Goal: Browse casually: Explore the website without a specific task or goal

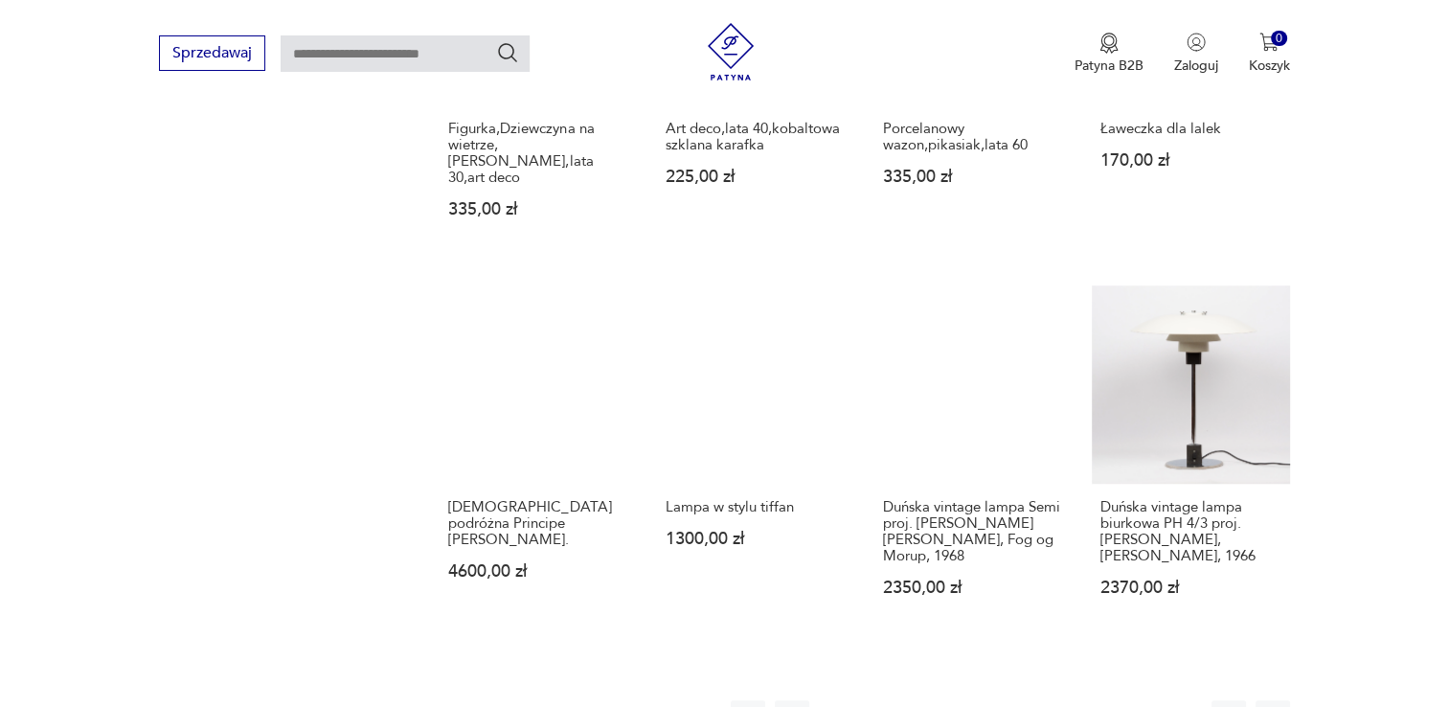
scroll to position [1548, 0]
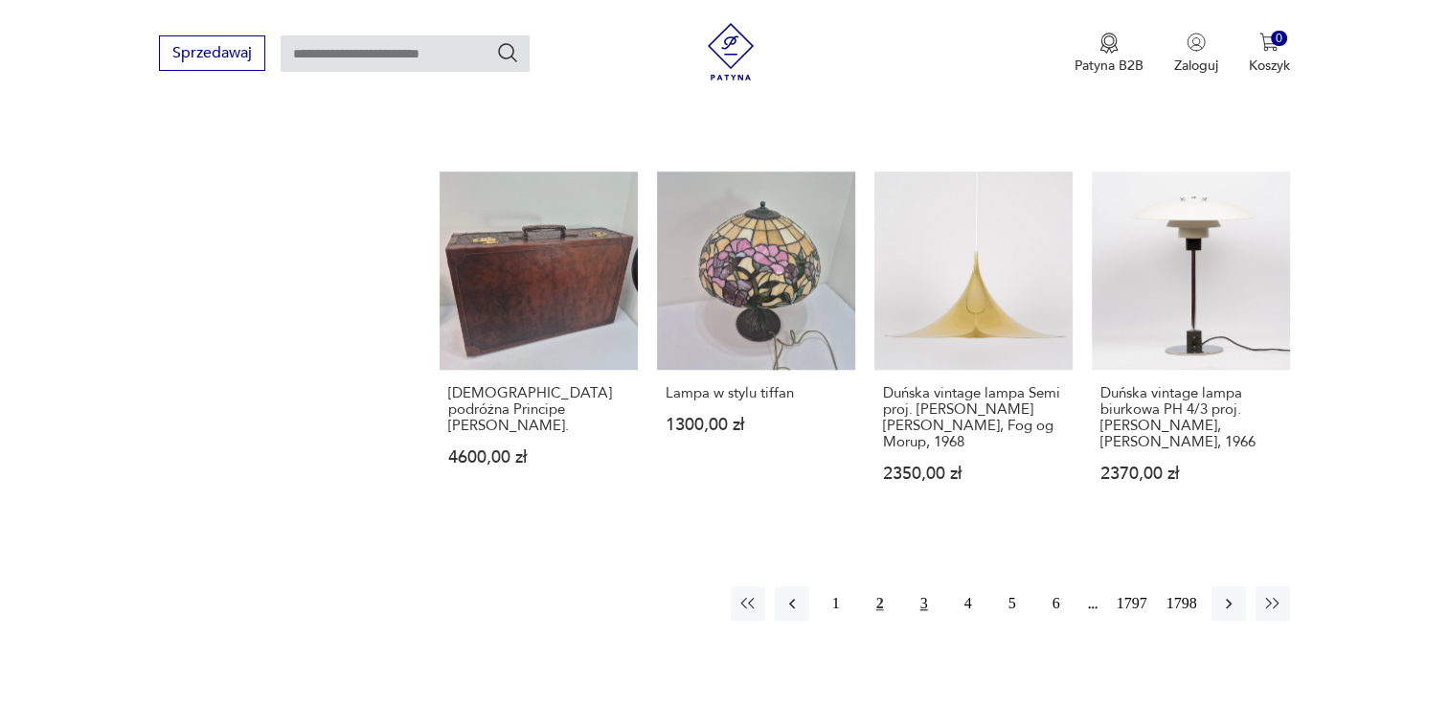
click at [912, 590] on button "3" at bounding box center [924, 603] width 34 height 34
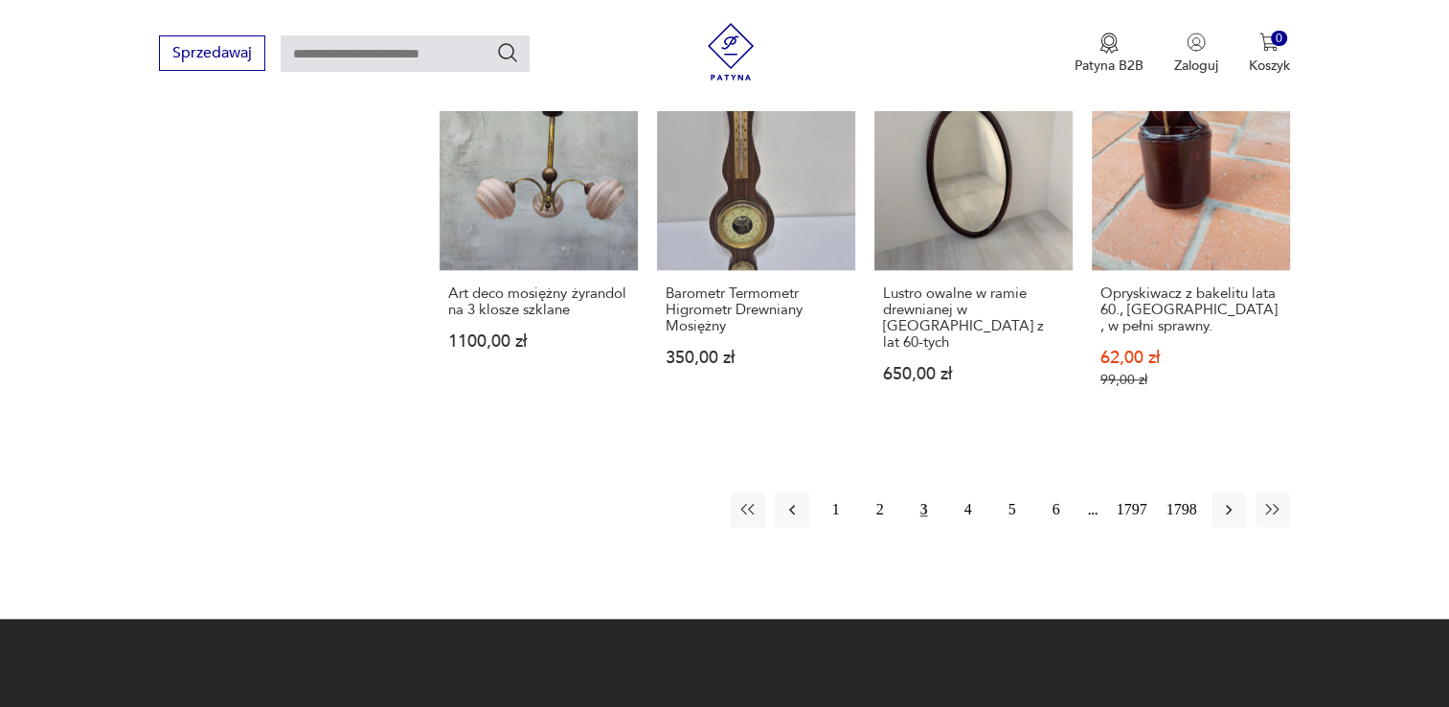
scroll to position [1671, 0]
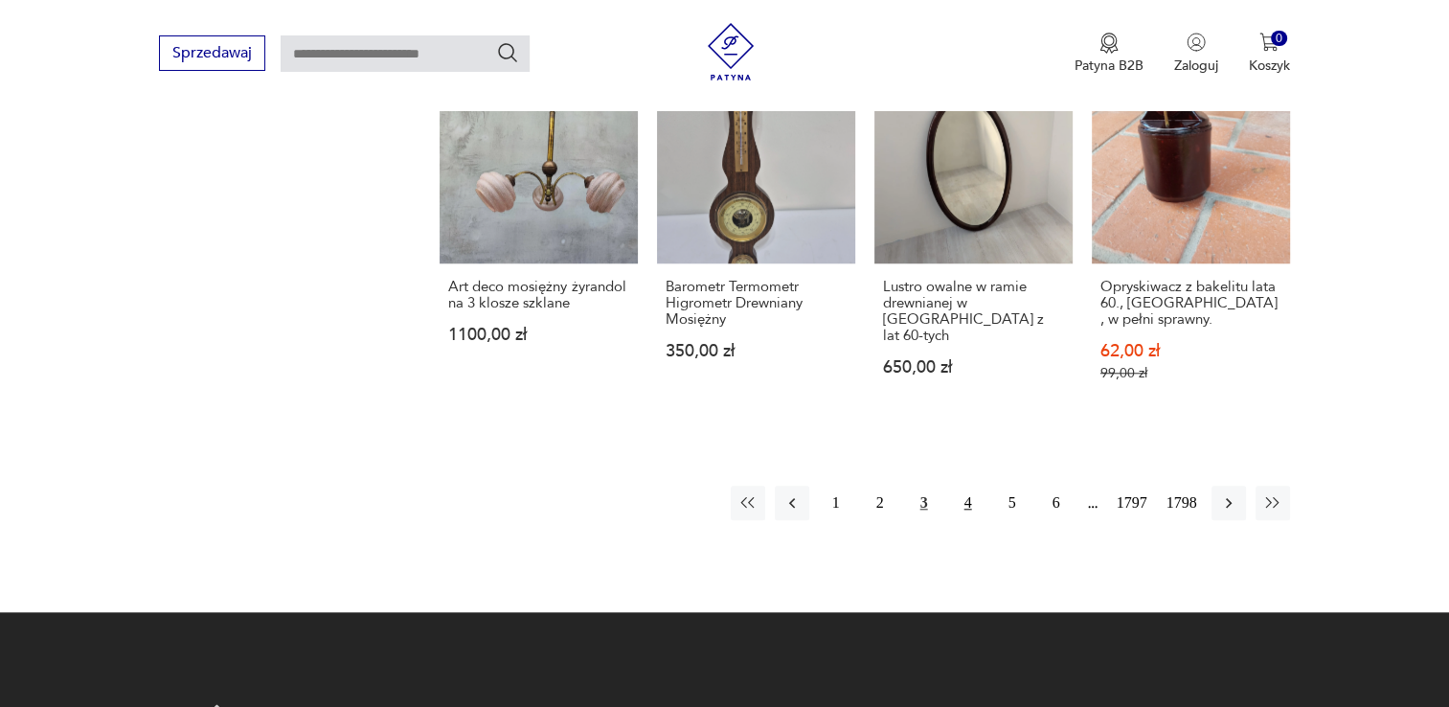
click at [959, 486] on button "4" at bounding box center [968, 503] width 34 height 34
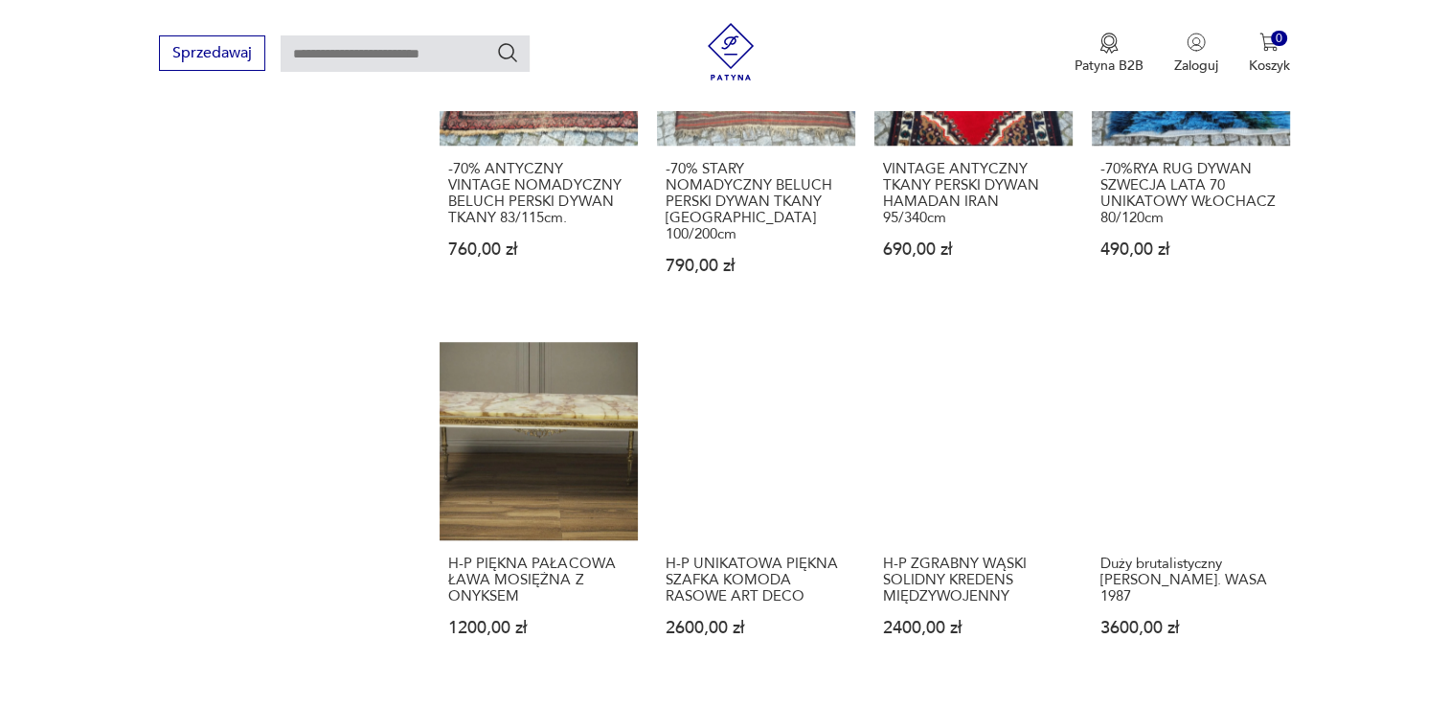
scroll to position [1603, 0]
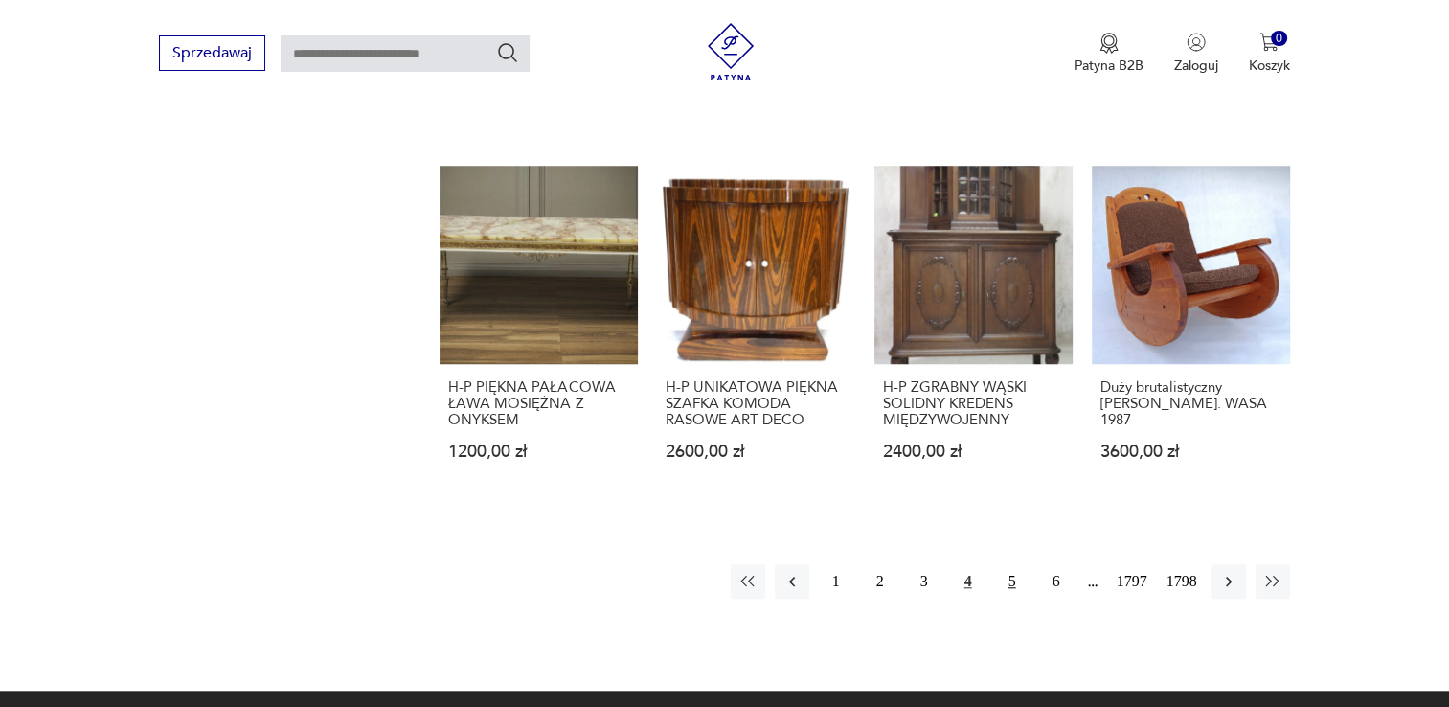
click at [1003, 564] on button "5" at bounding box center [1012, 581] width 34 height 34
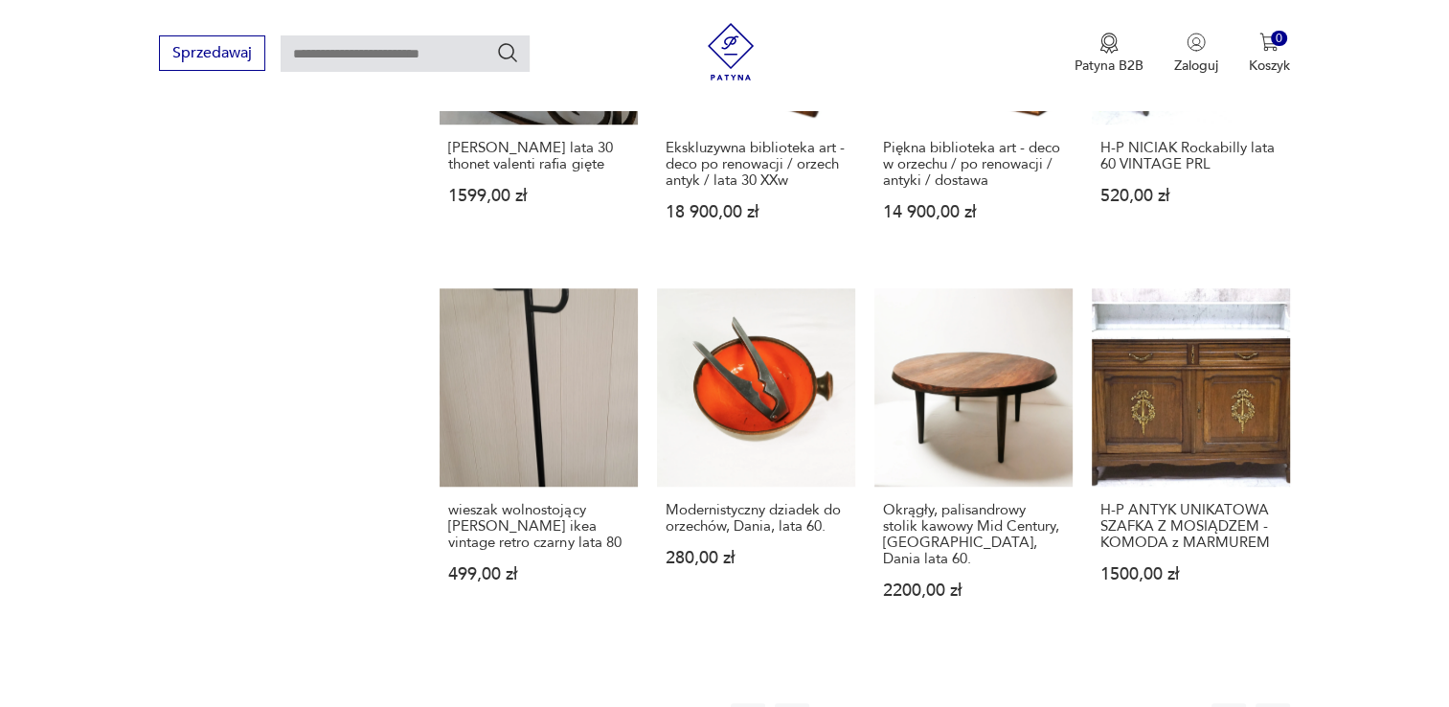
scroll to position [1418, 0]
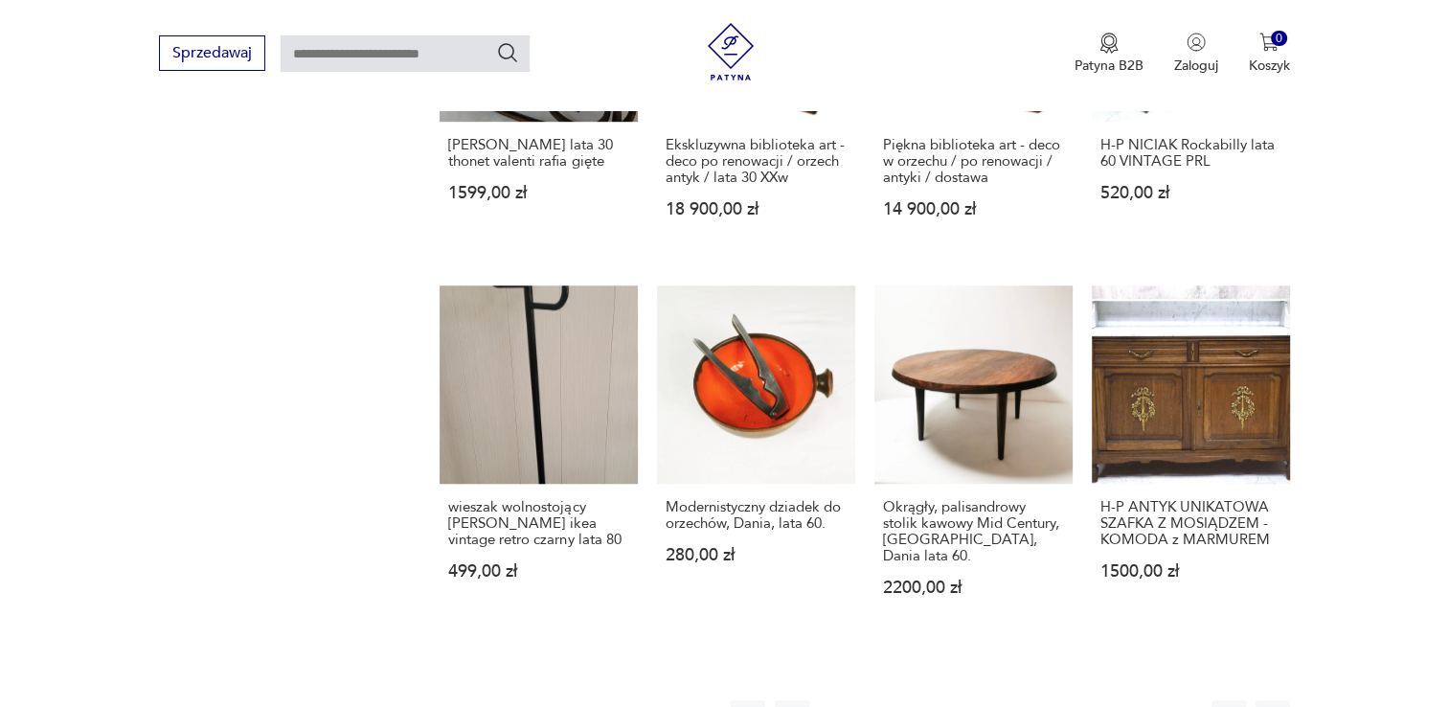
click at [1054, 700] on button "6" at bounding box center [1056, 717] width 34 height 34
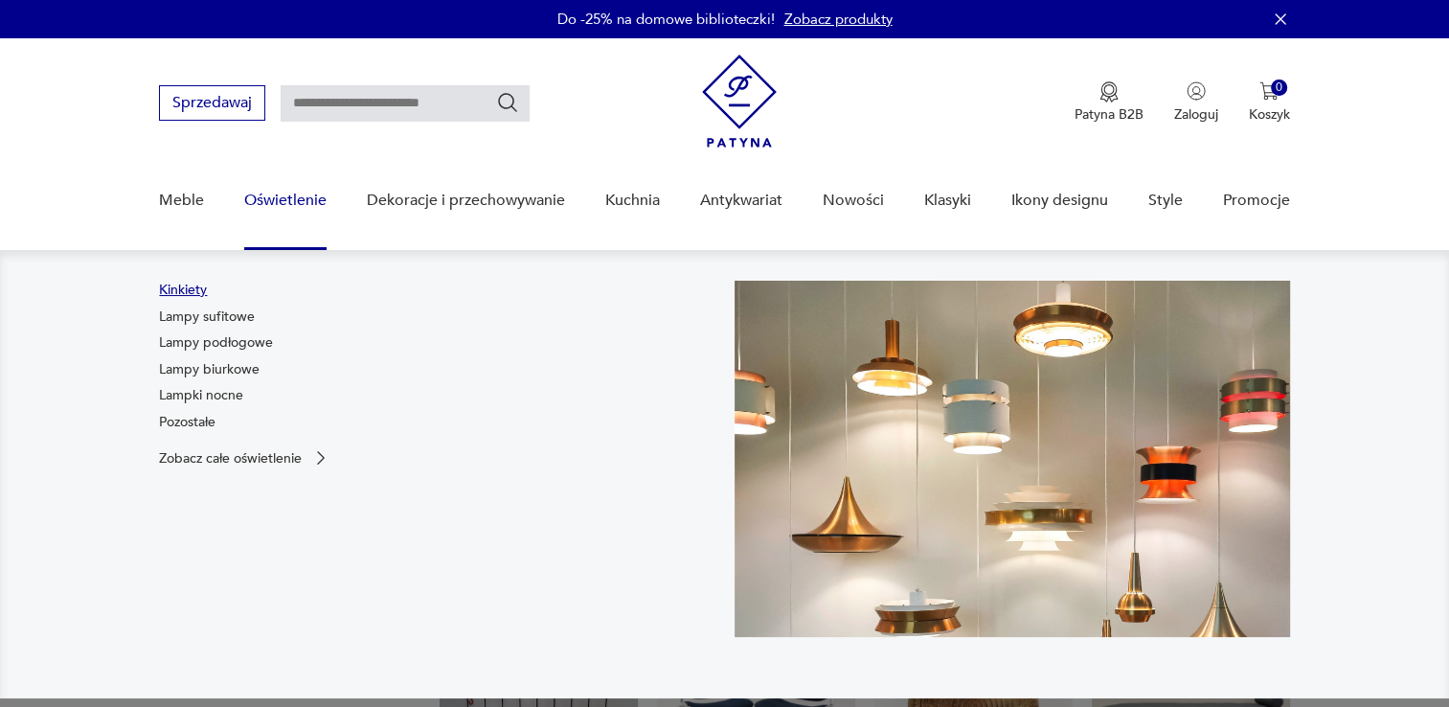
click at [194, 291] on link "Kinkiety" at bounding box center [183, 290] width 48 height 19
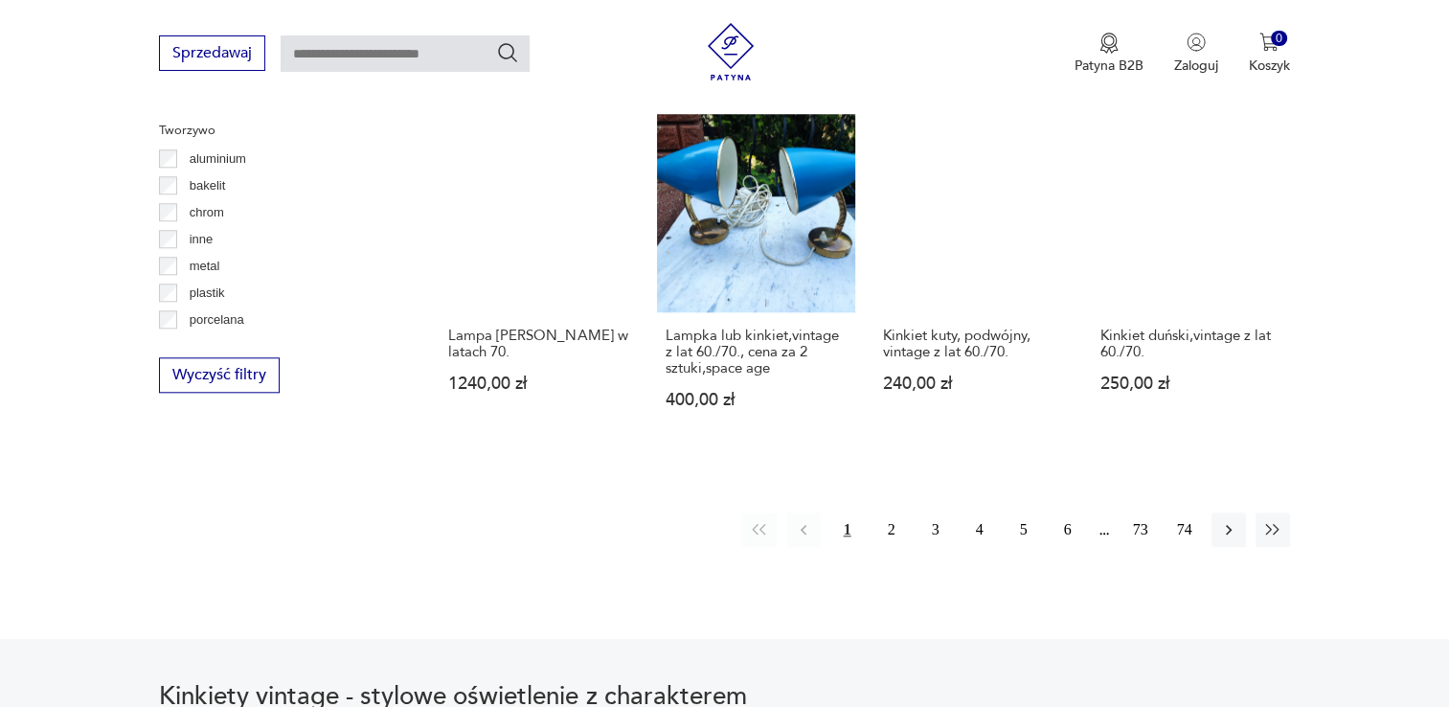
scroll to position [1797, 0]
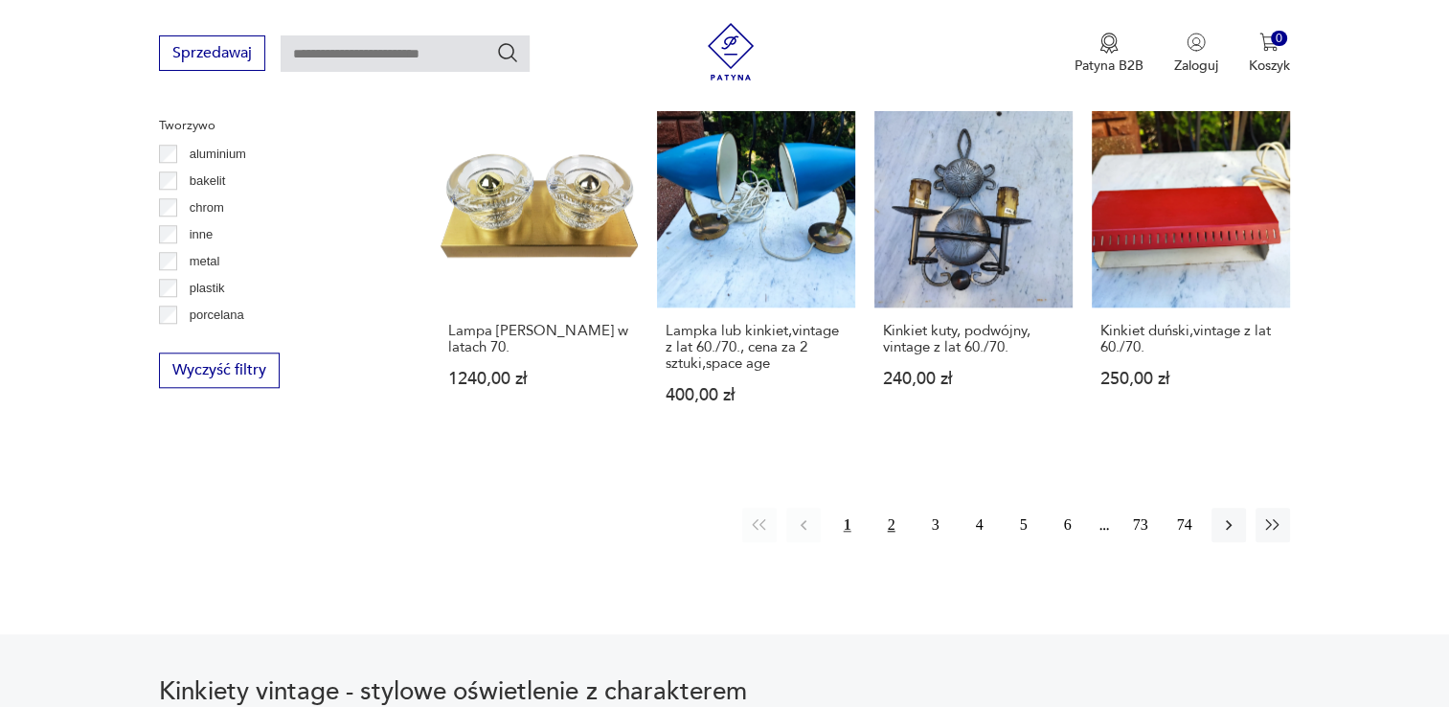
click at [875, 508] on button "2" at bounding box center [892, 525] width 34 height 34
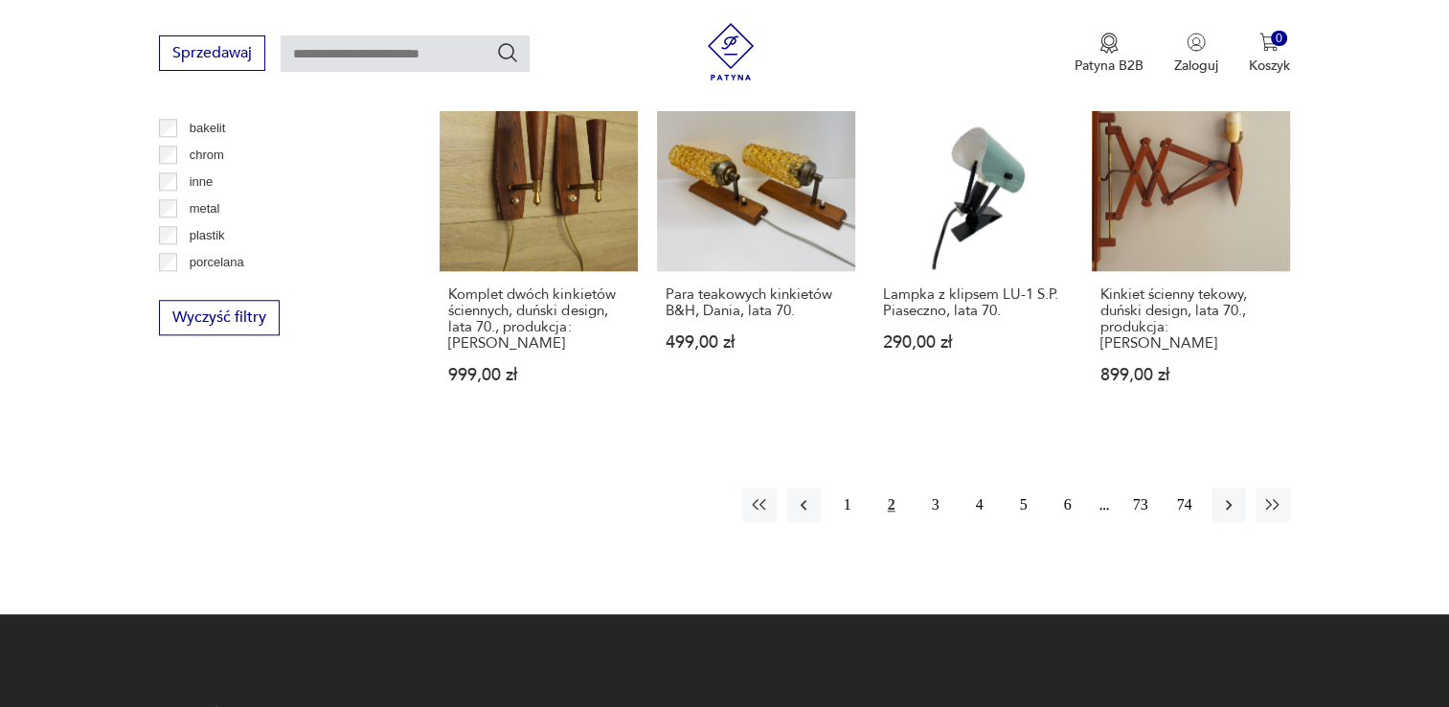
scroll to position [1854, 0]
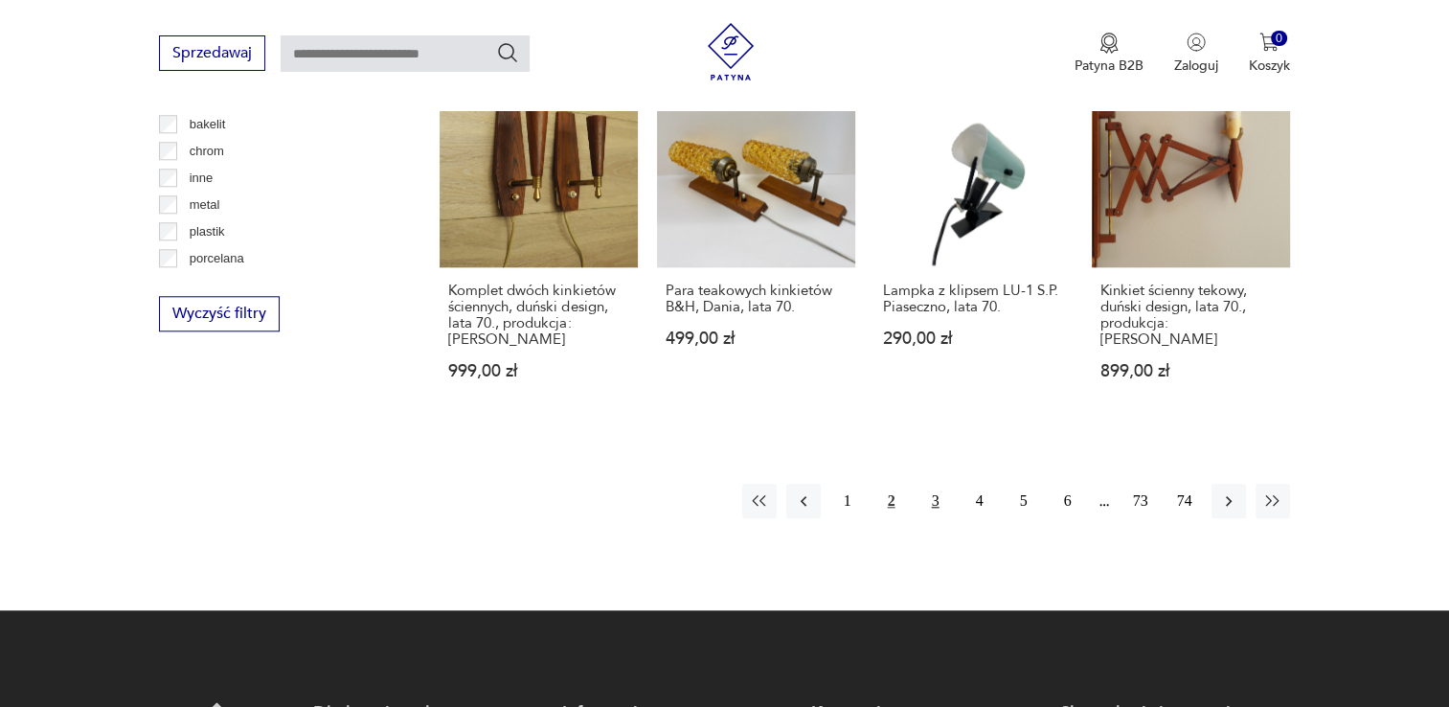
click at [927, 485] on button "3" at bounding box center [936, 501] width 34 height 34
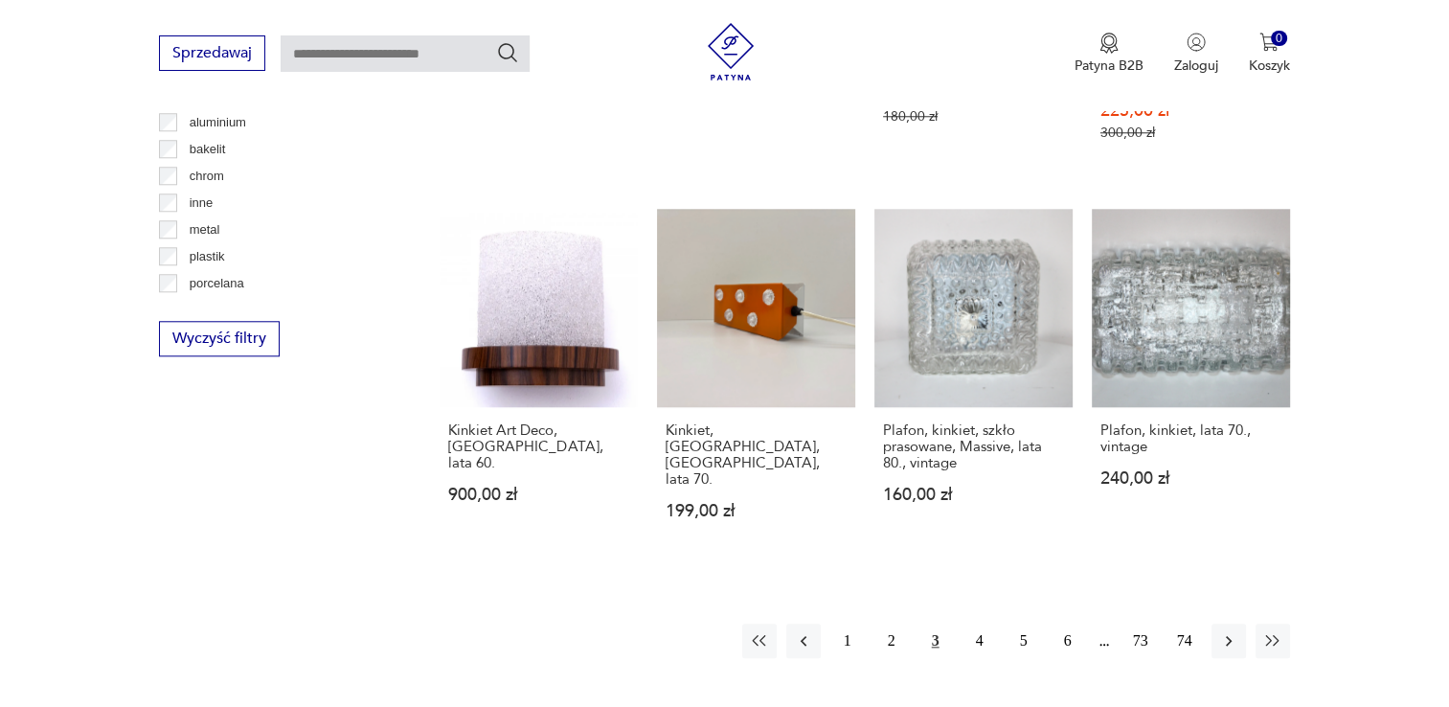
scroll to position [1839, 0]
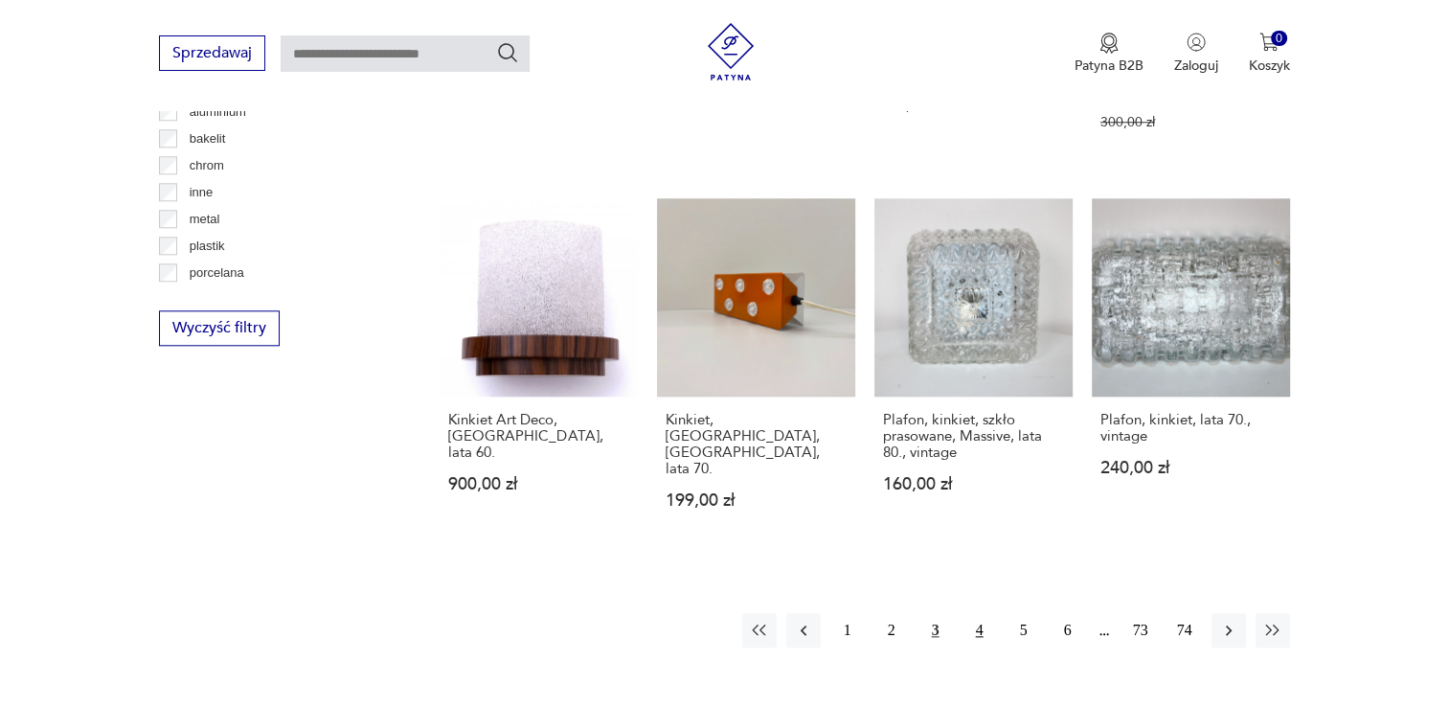
click at [992, 613] on button "4" at bounding box center [980, 630] width 34 height 34
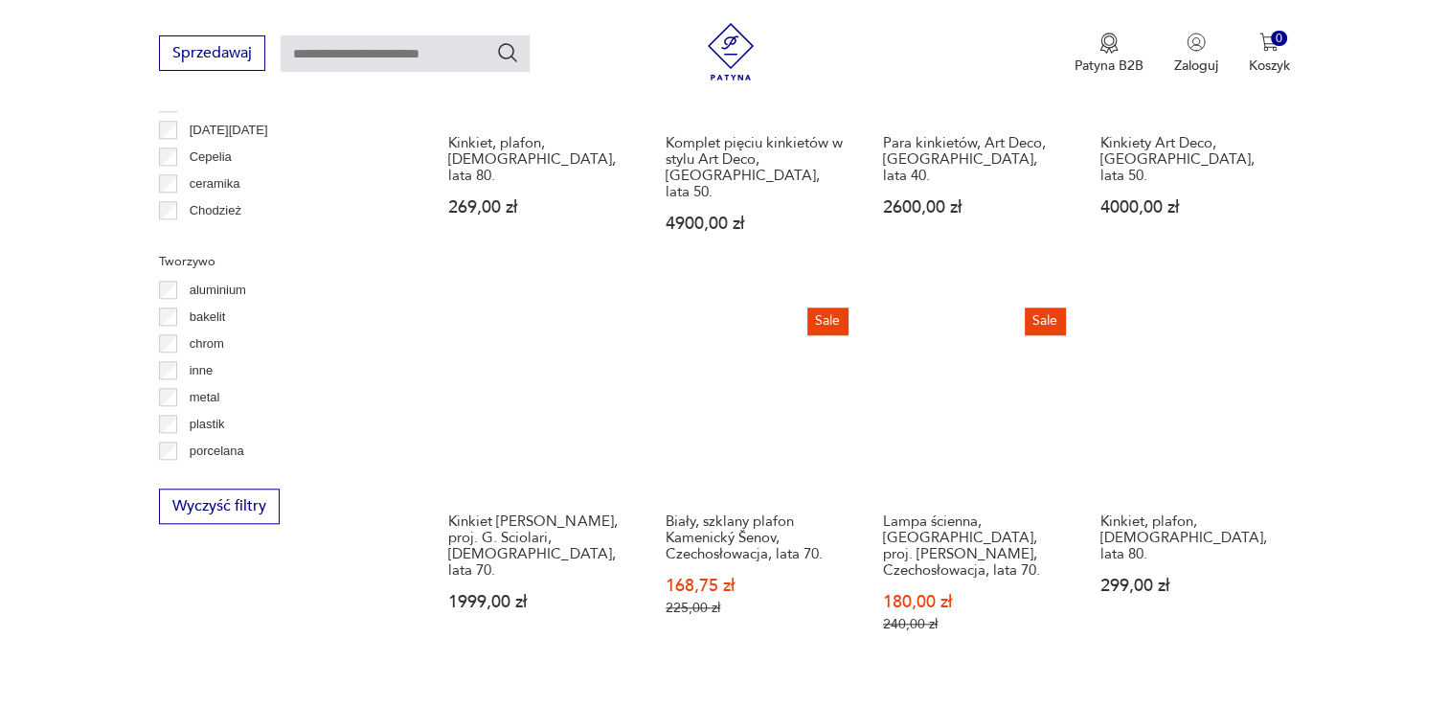
scroll to position [1755, 0]
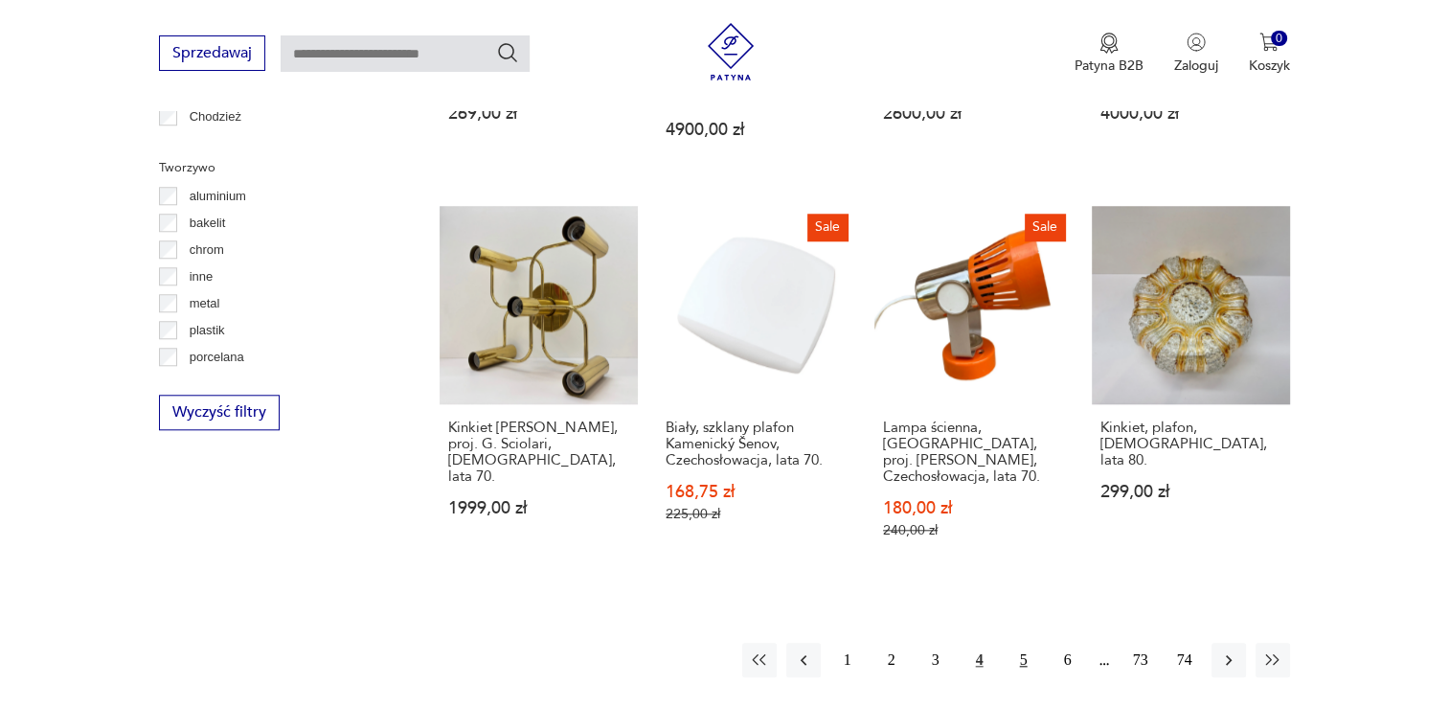
click at [1015, 643] on button "5" at bounding box center [1024, 660] width 34 height 34
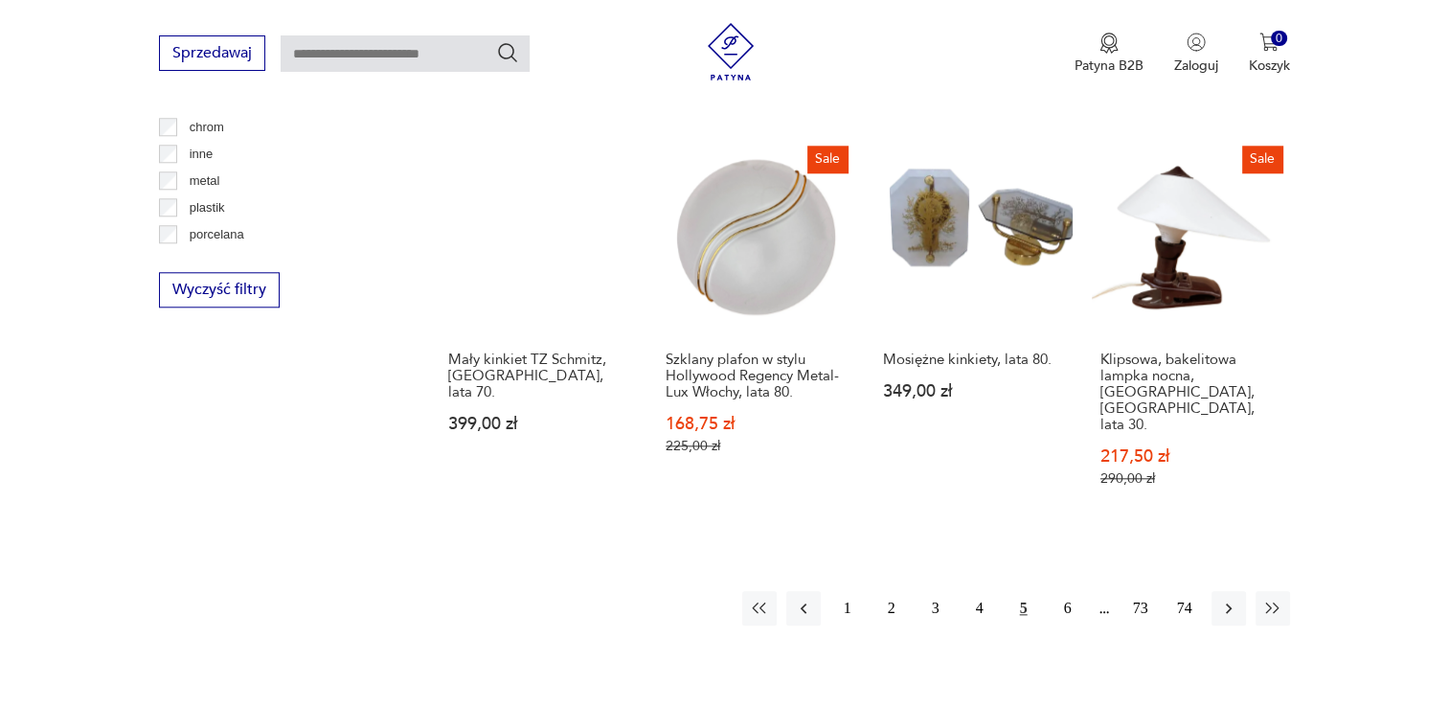
scroll to position [1982, 0]
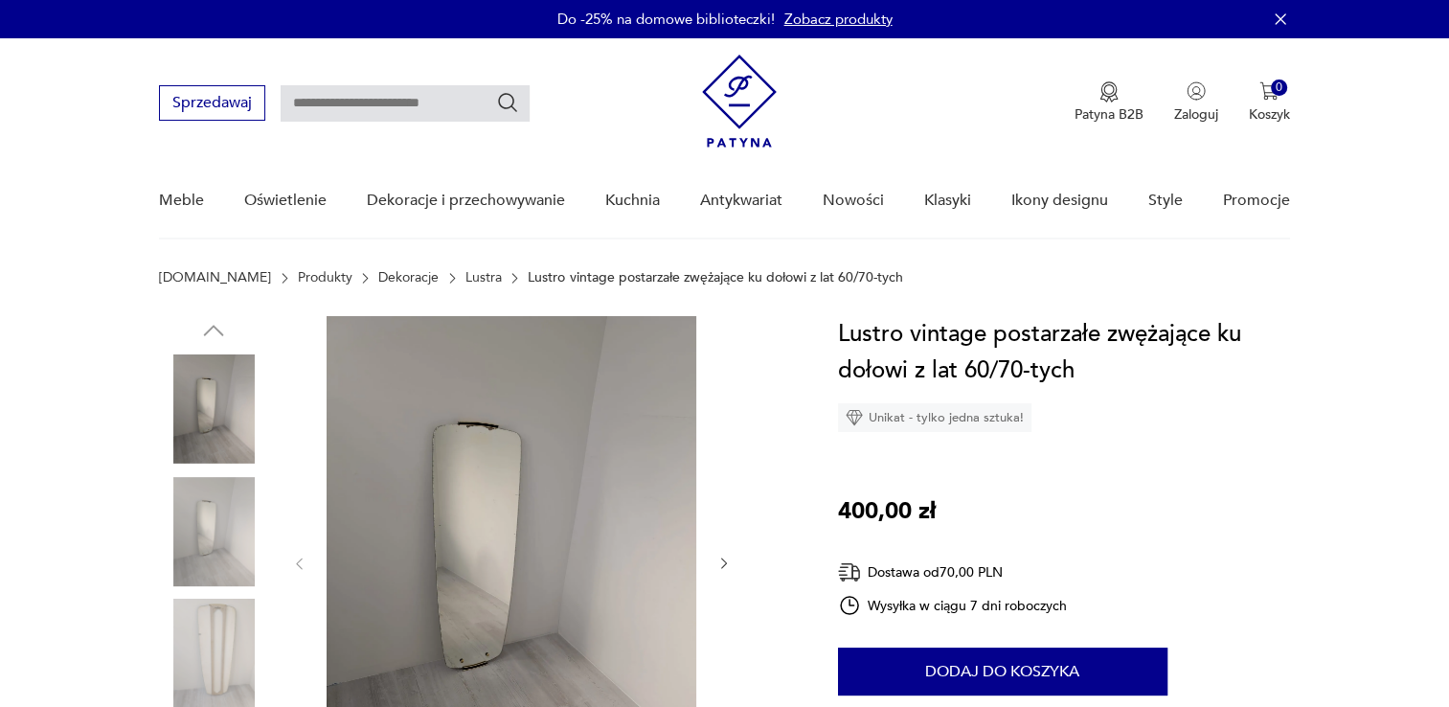
click at [218, 512] on img at bounding box center [213, 531] width 109 height 109
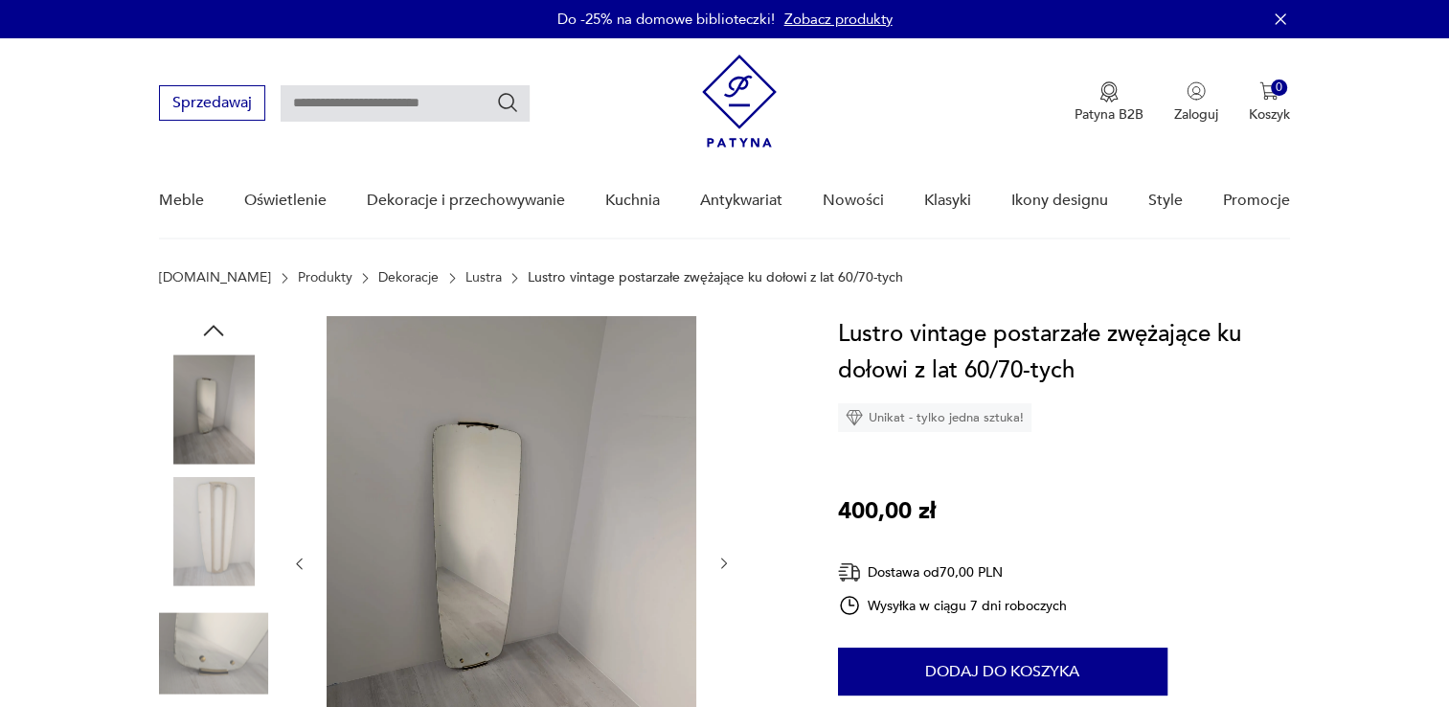
click at [198, 630] on img at bounding box center [213, 653] width 109 height 109
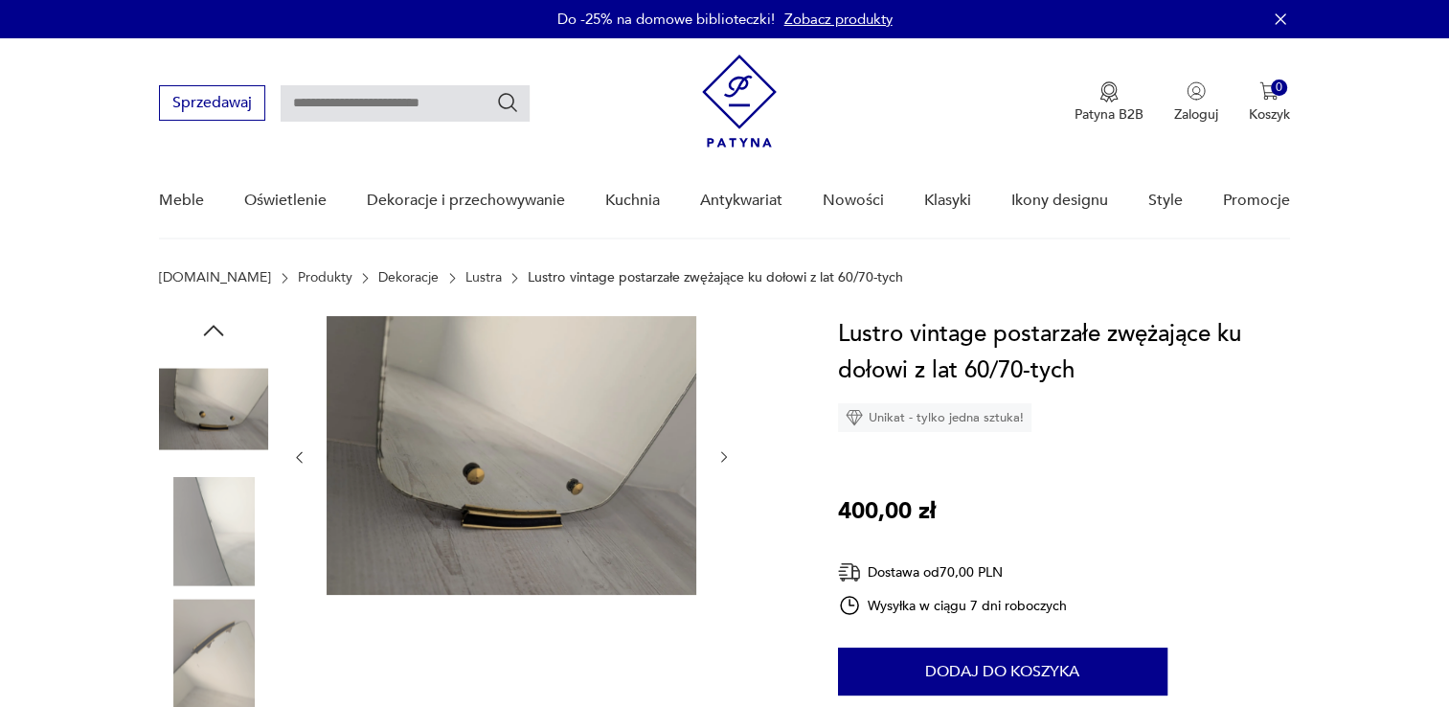
click at [201, 700] on img at bounding box center [213, 653] width 109 height 109
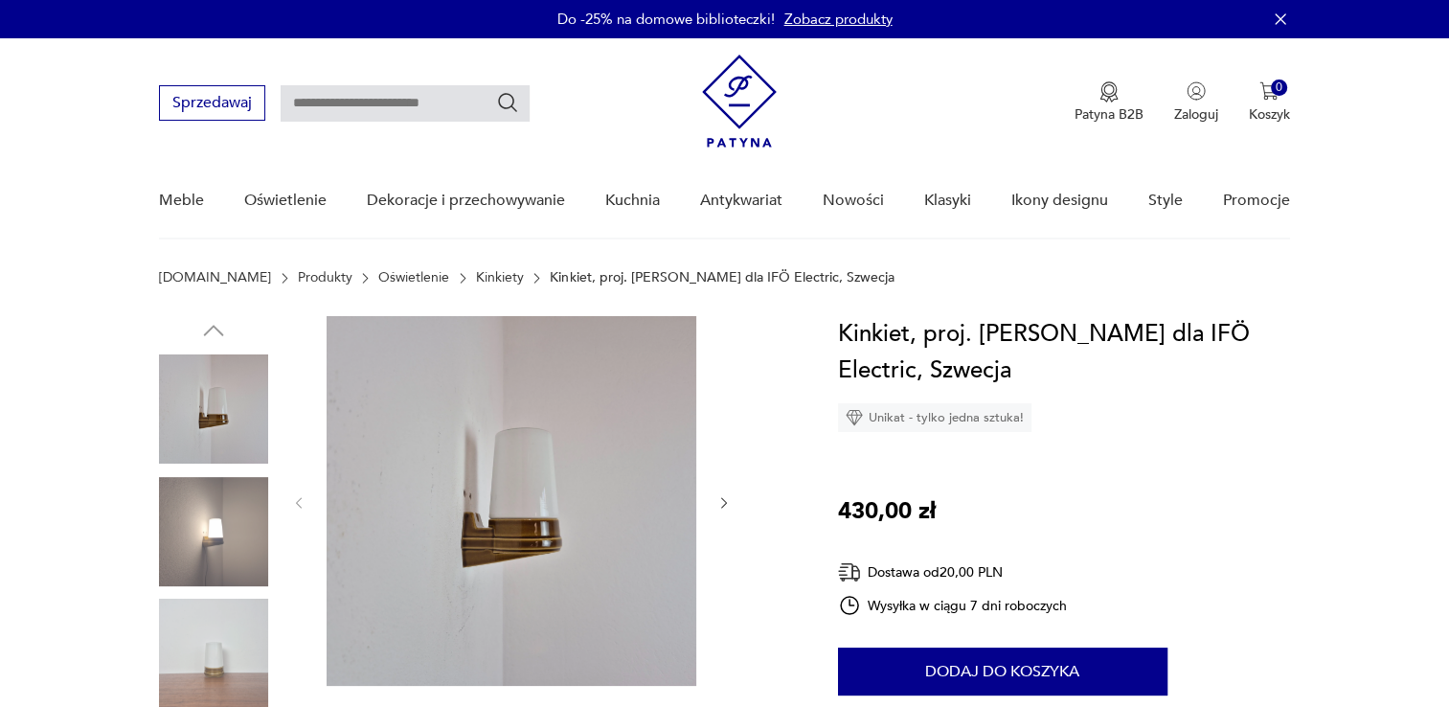
click at [203, 530] on img at bounding box center [213, 531] width 109 height 109
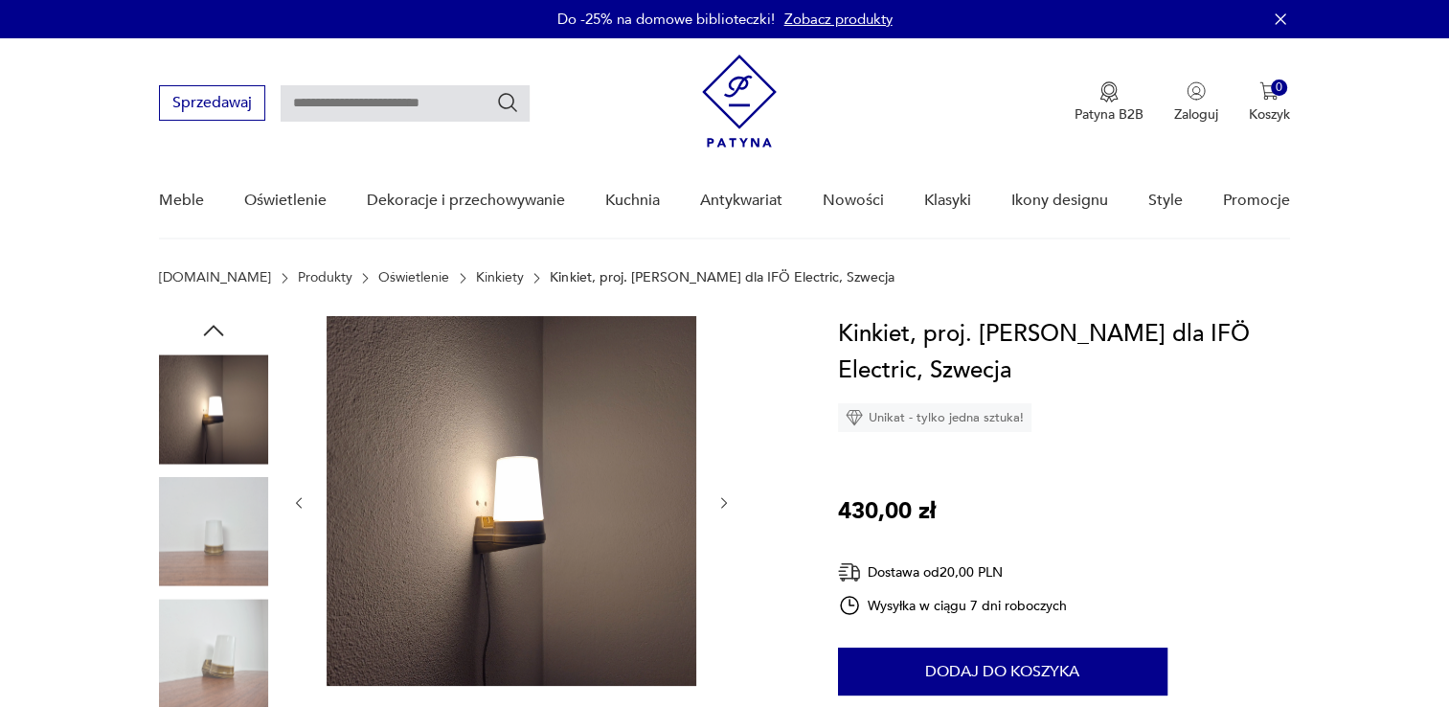
click at [206, 573] on img at bounding box center [213, 531] width 109 height 109
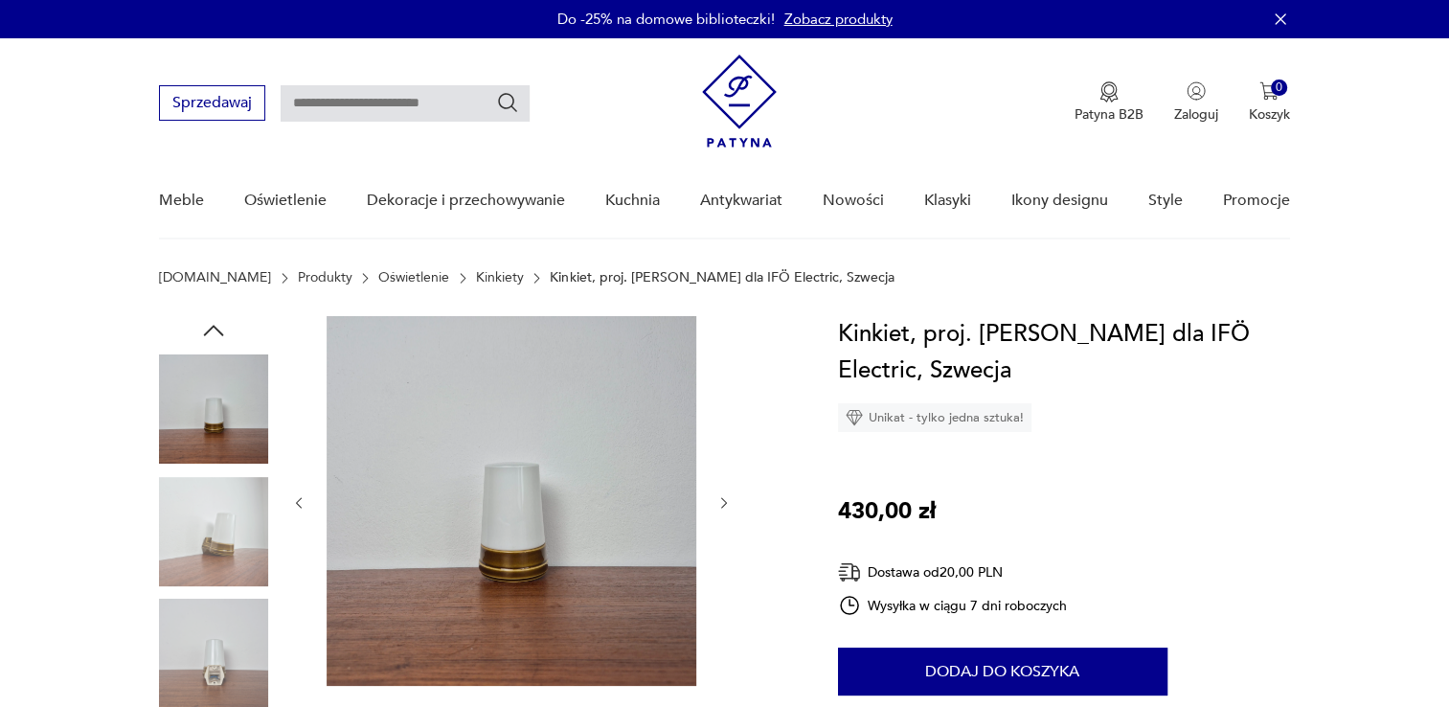
click at [203, 628] on img at bounding box center [213, 653] width 109 height 109
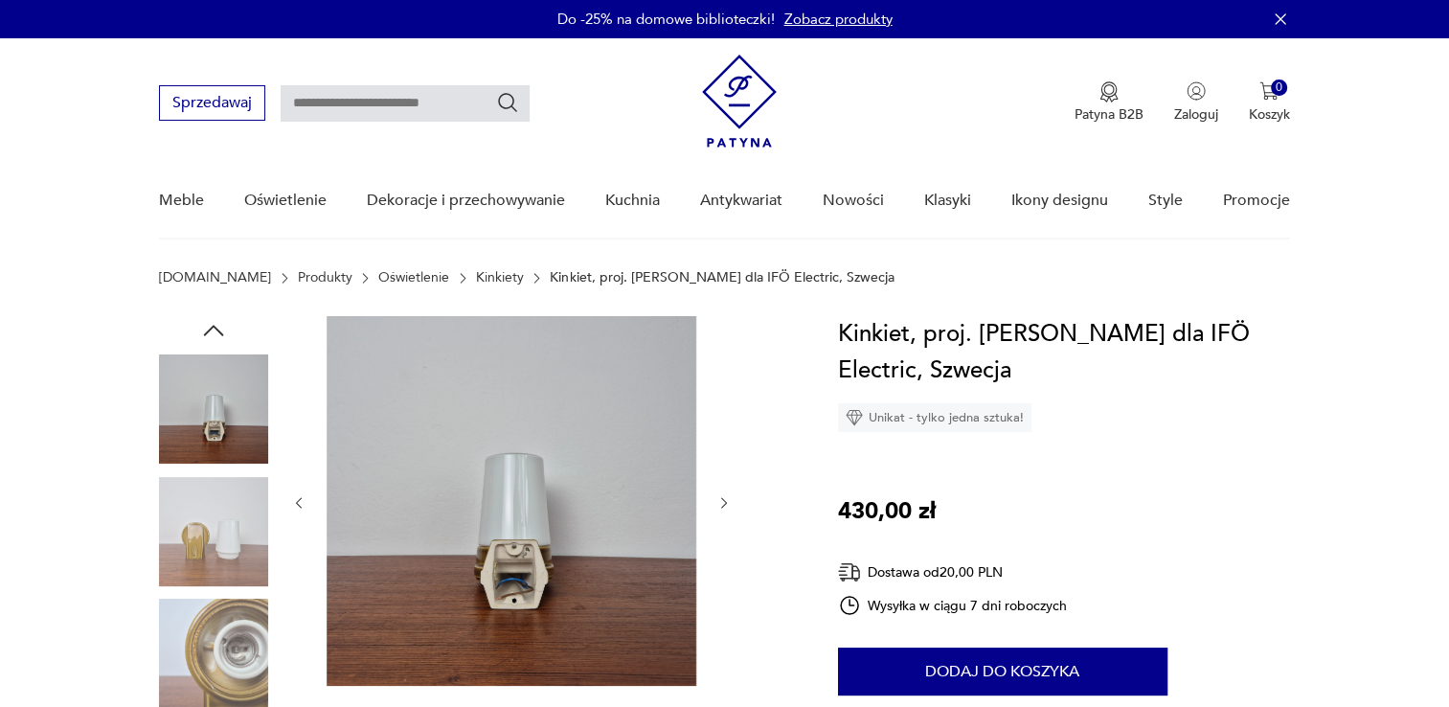
click at [204, 680] on img at bounding box center [213, 653] width 109 height 109
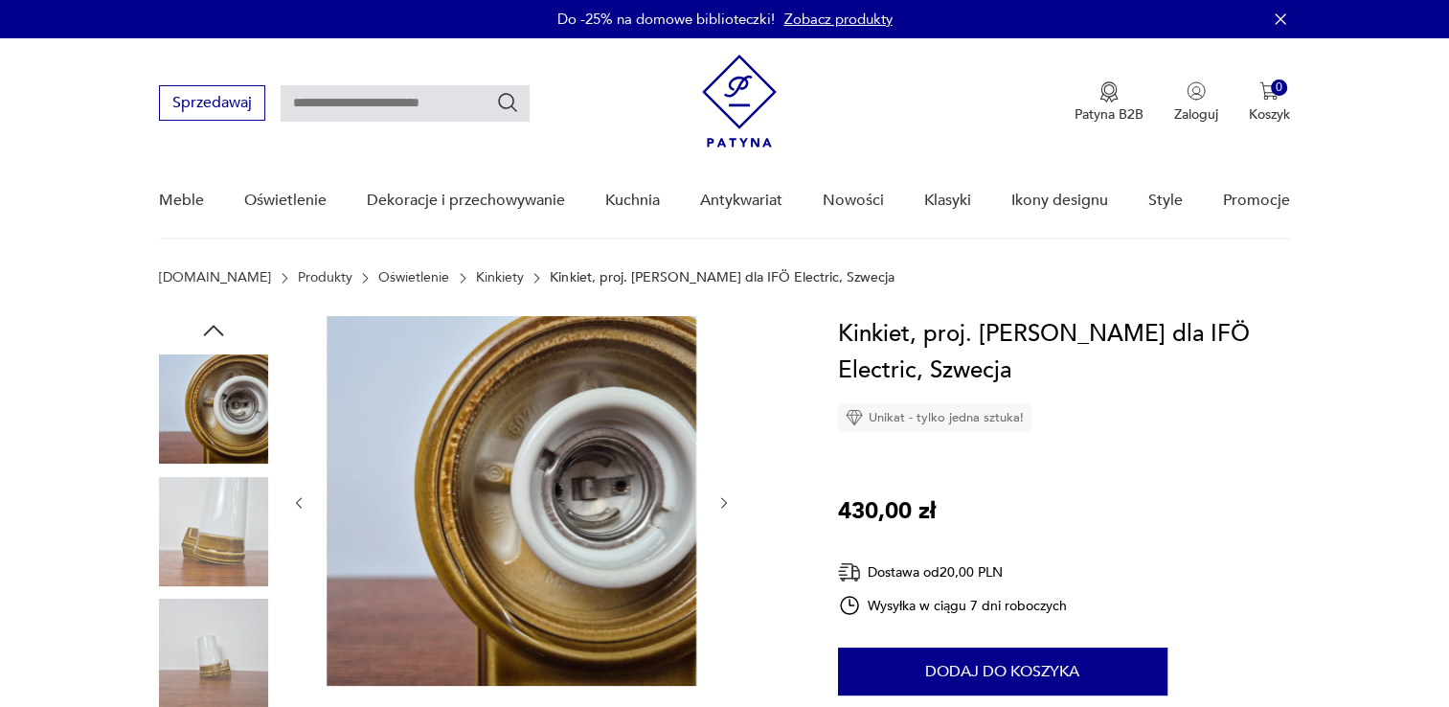
click at [213, 630] on img at bounding box center [213, 653] width 109 height 109
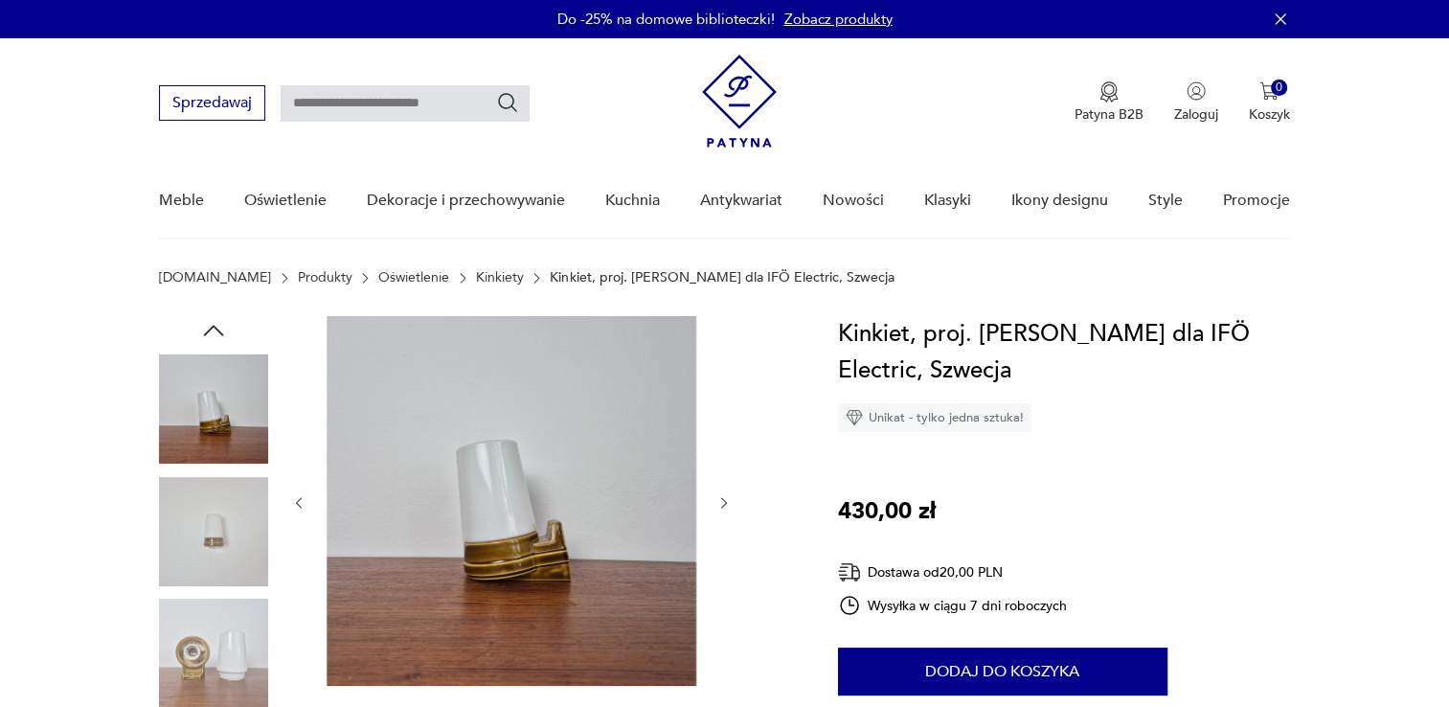
click at [216, 661] on img at bounding box center [213, 653] width 109 height 109
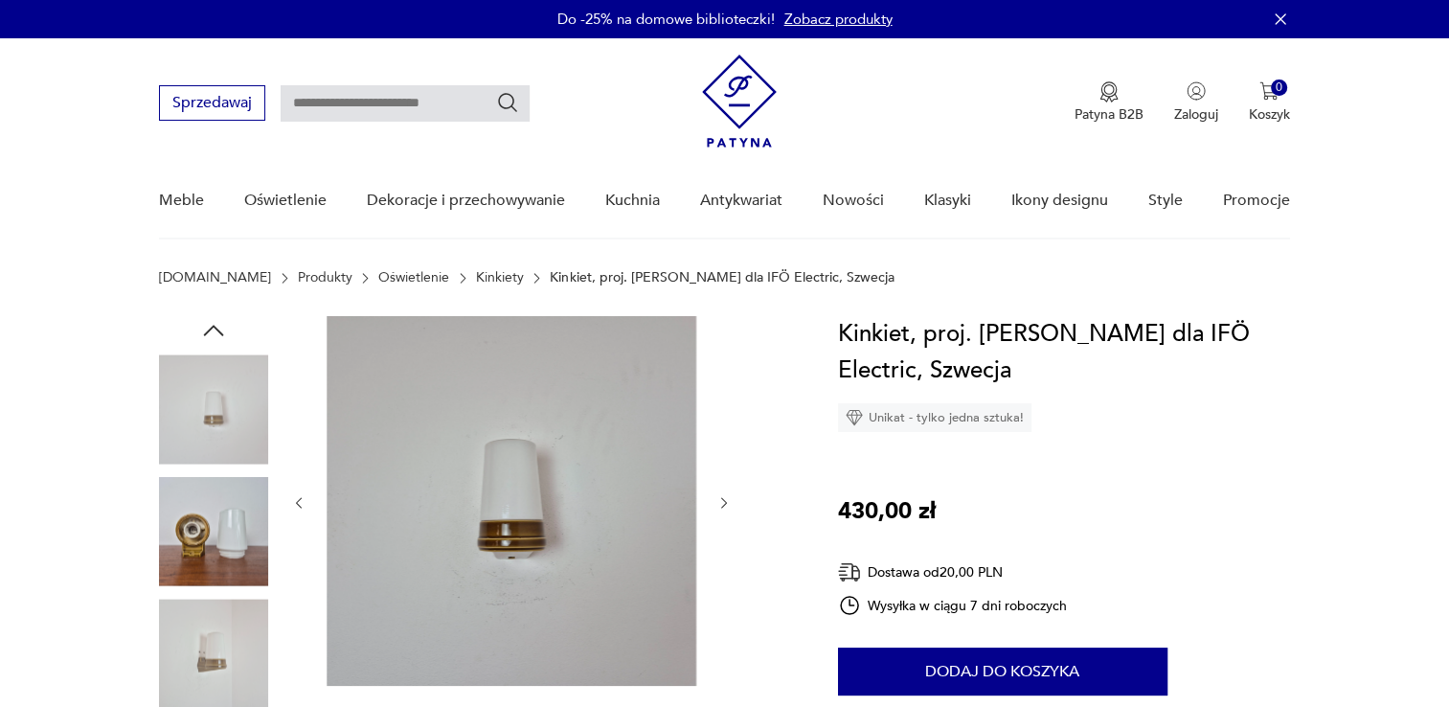
click at [239, 698] on img at bounding box center [213, 653] width 109 height 109
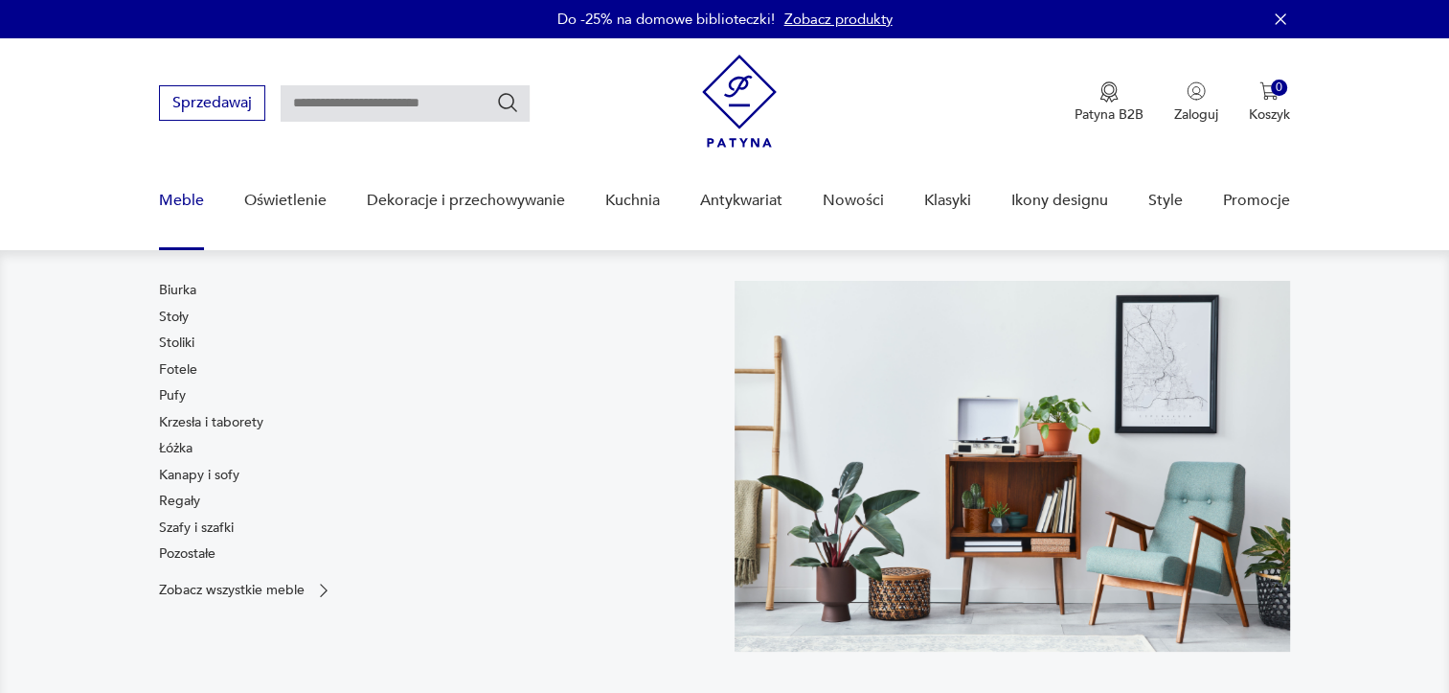
click at [165, 191] on link "Meble" at bounding box center [181, 201] width 45 height 74
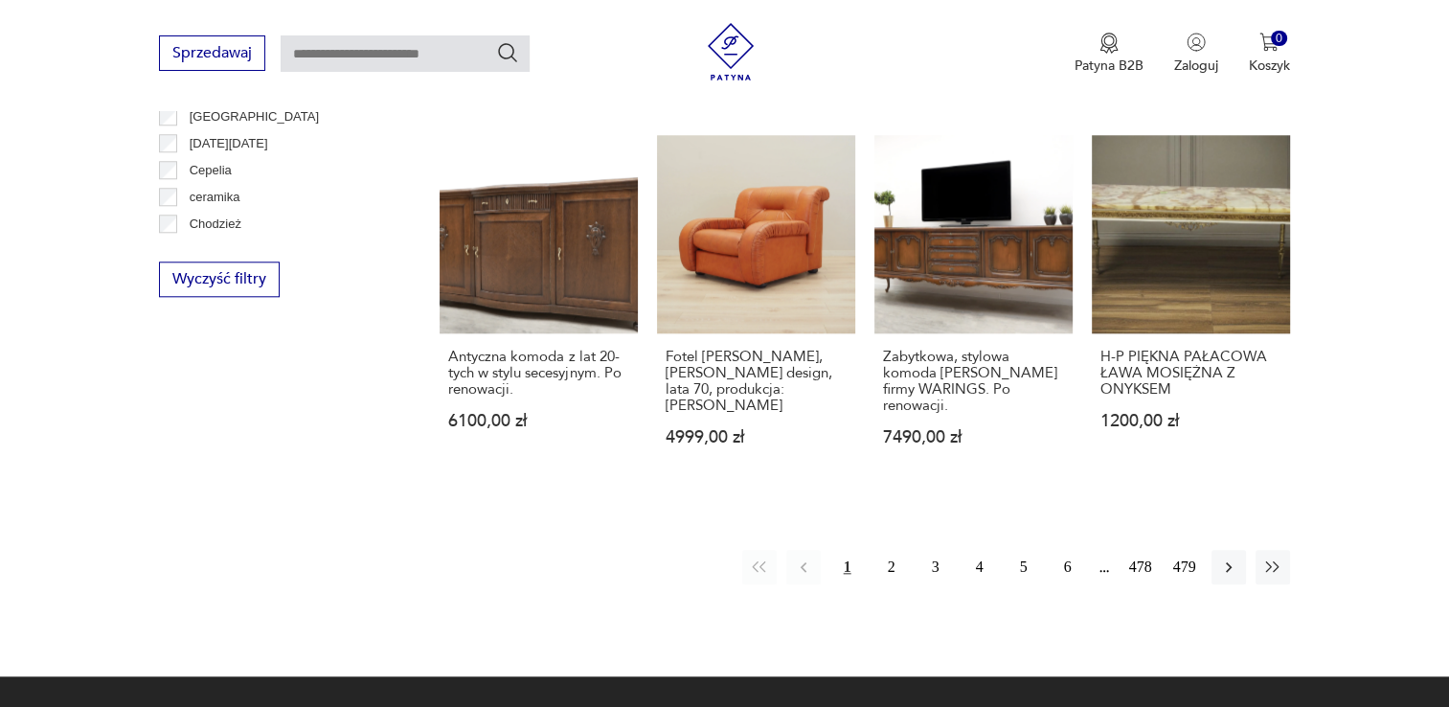
scroll to position [1921, 0]
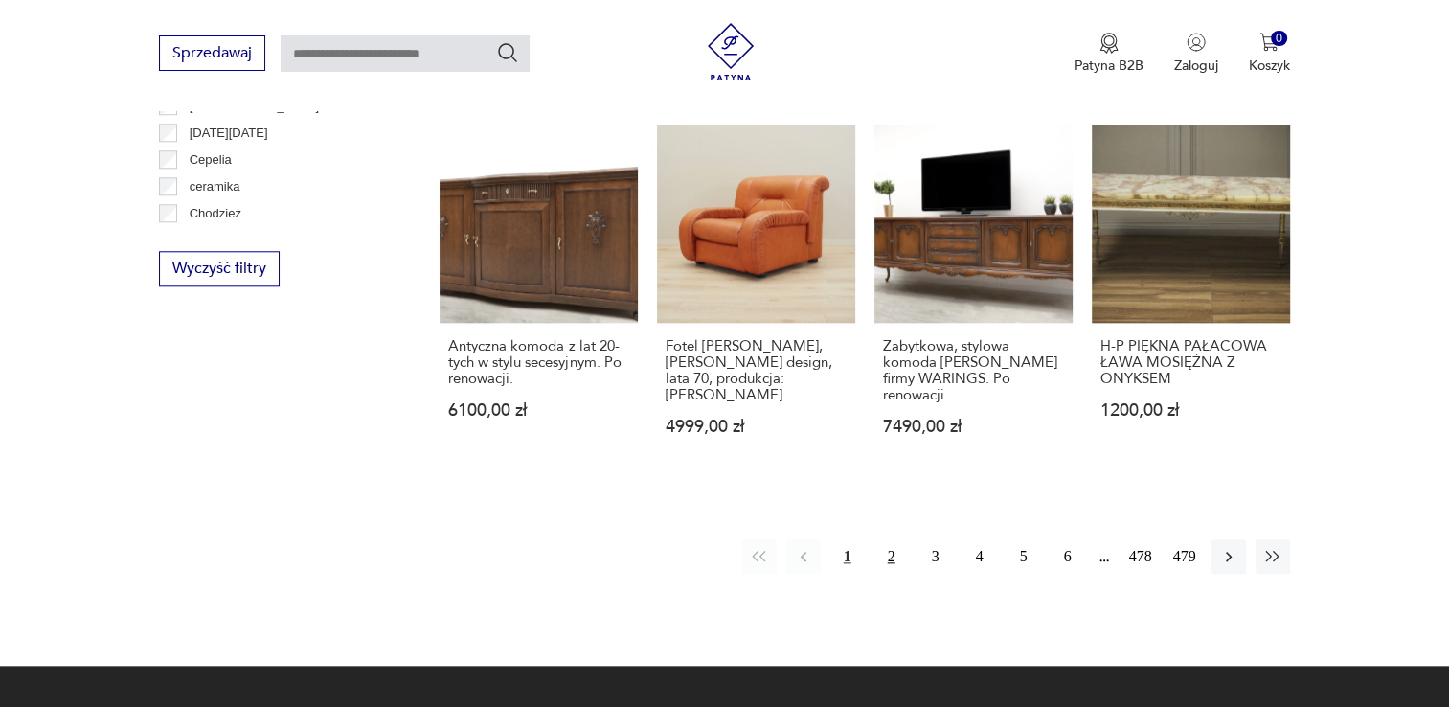
click at [894, 539] on button "2" at bounding box center [892, 556] width 34 height 34
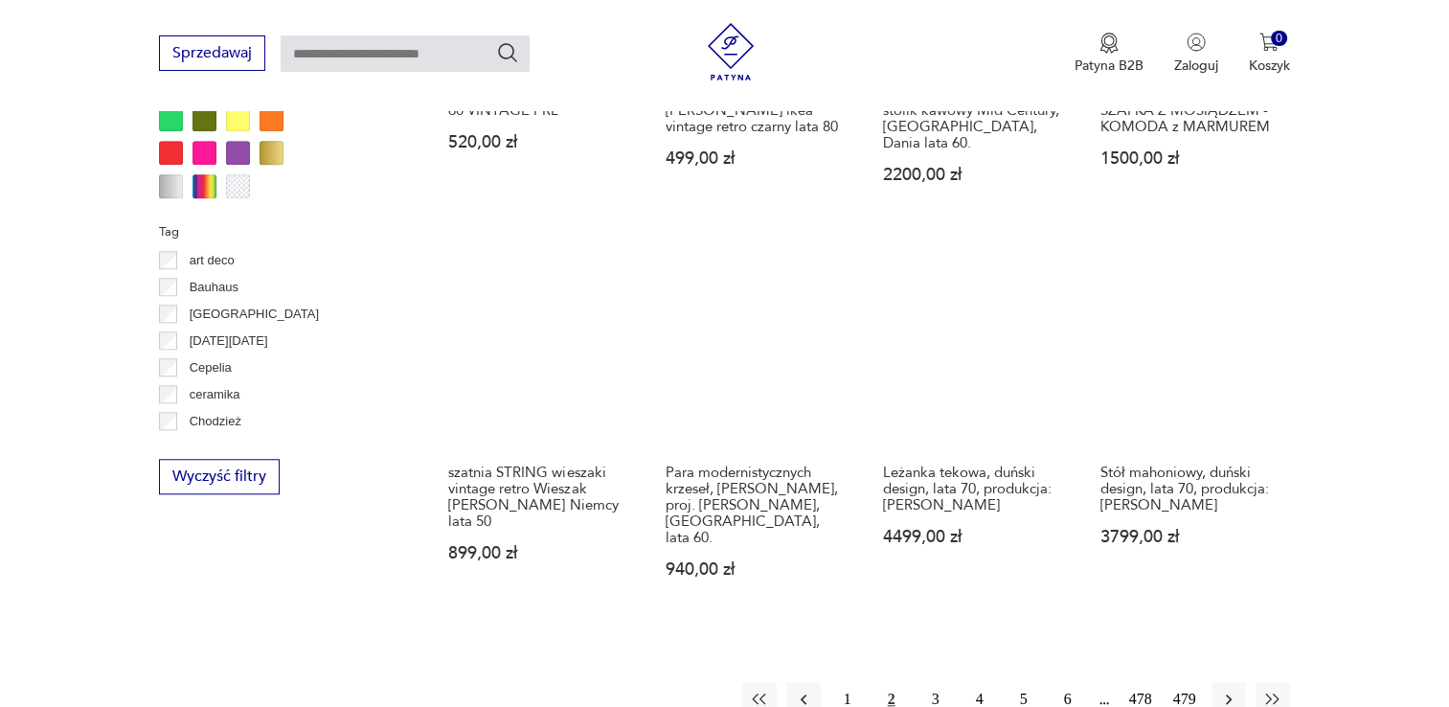
scroll to position [1720, 0]
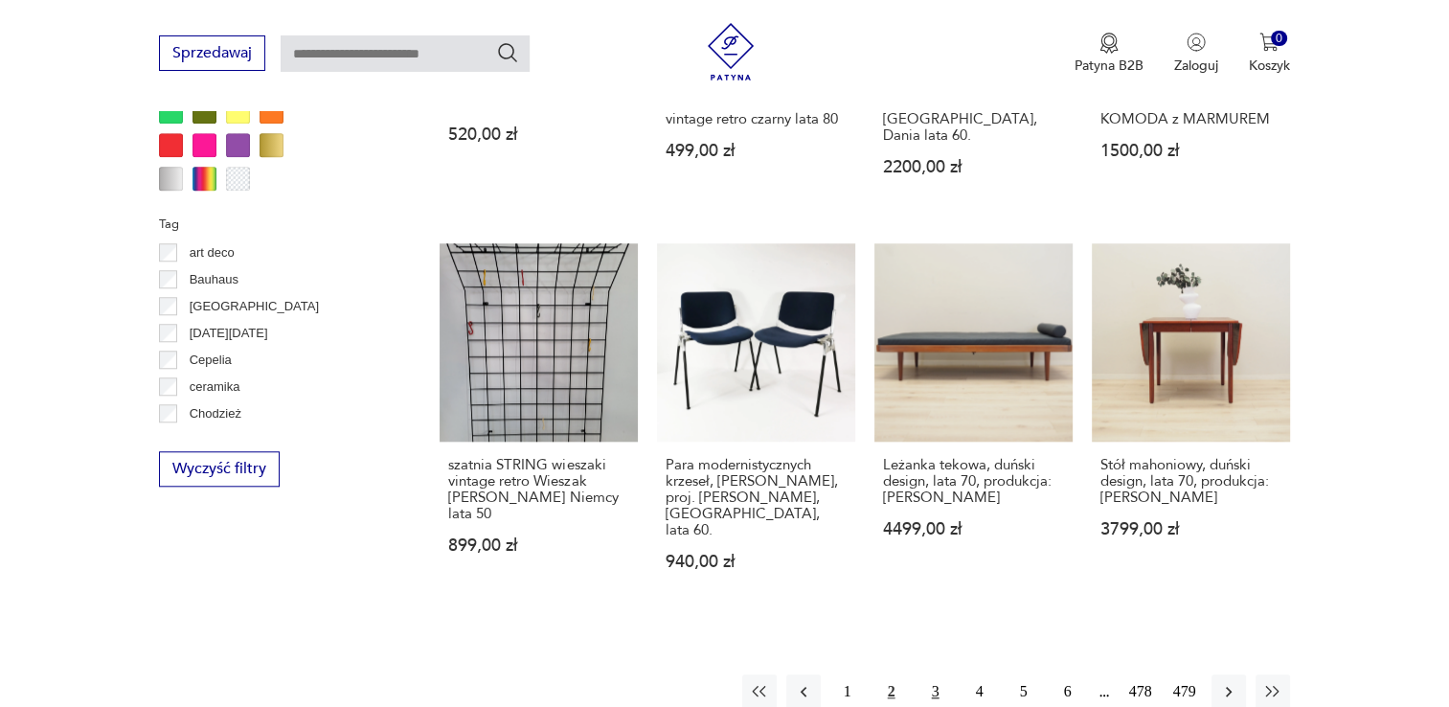
click at [926, 674] on button "3" at bounding box center [936, 691] width 34 height 34
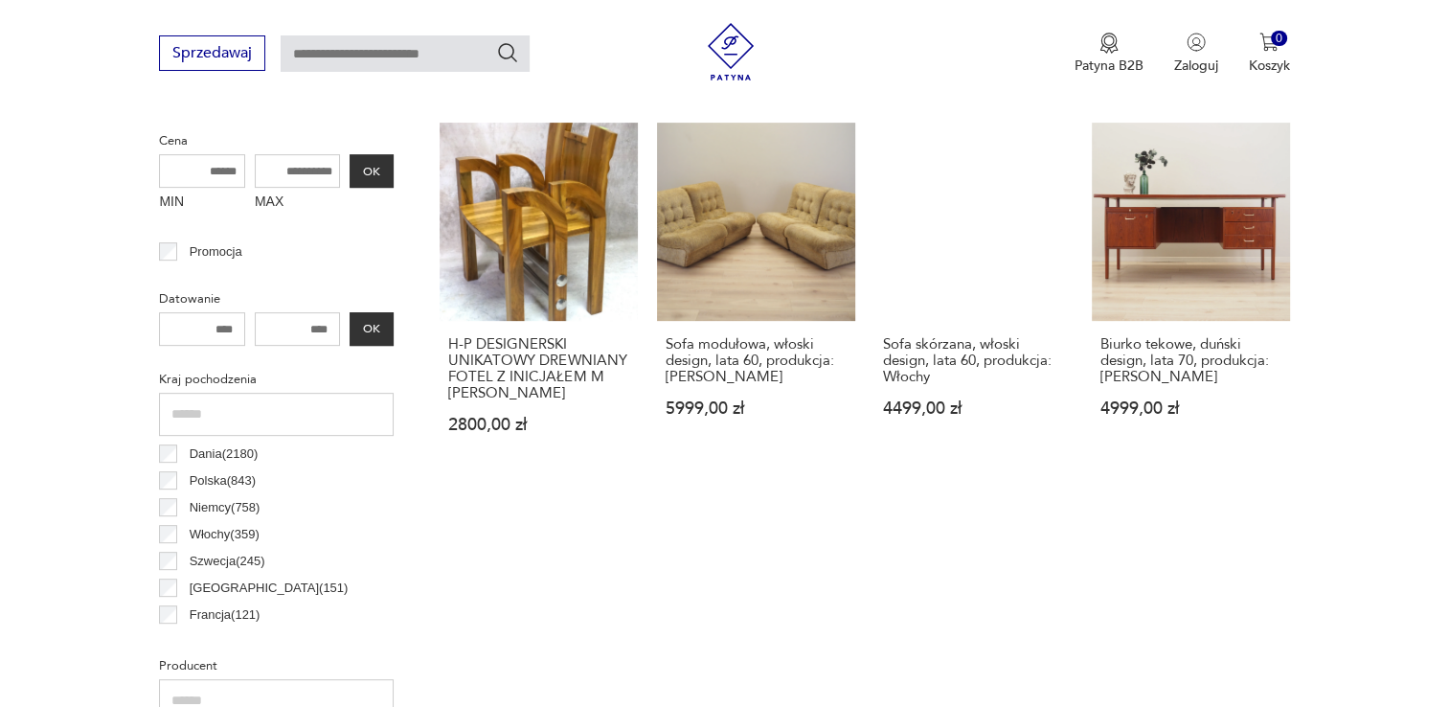
scroll to position [786, 0]
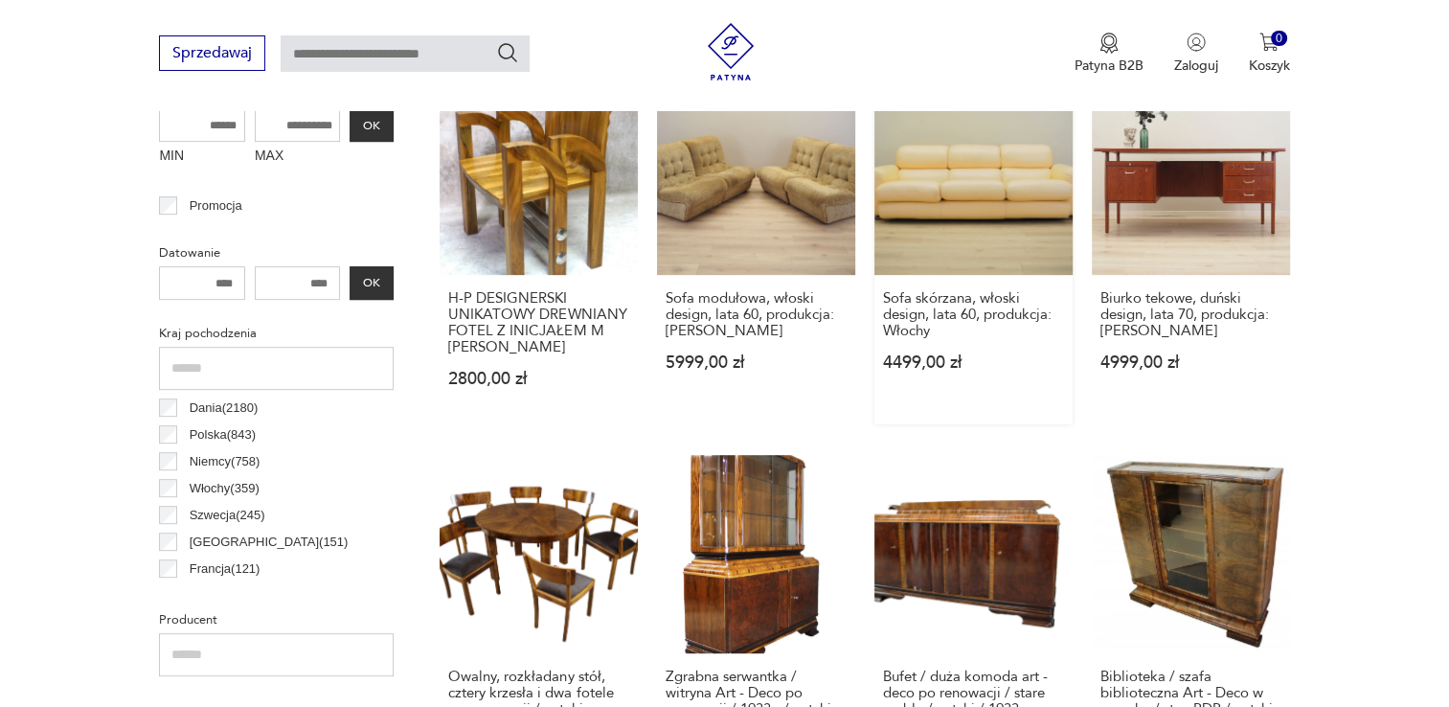
click at [973, 157] on link "Sofa skórzana, włoski design, lata 60, produkcja: Włochy 4499,00 zł" at bounding box center [974, 251] width 198 height 348
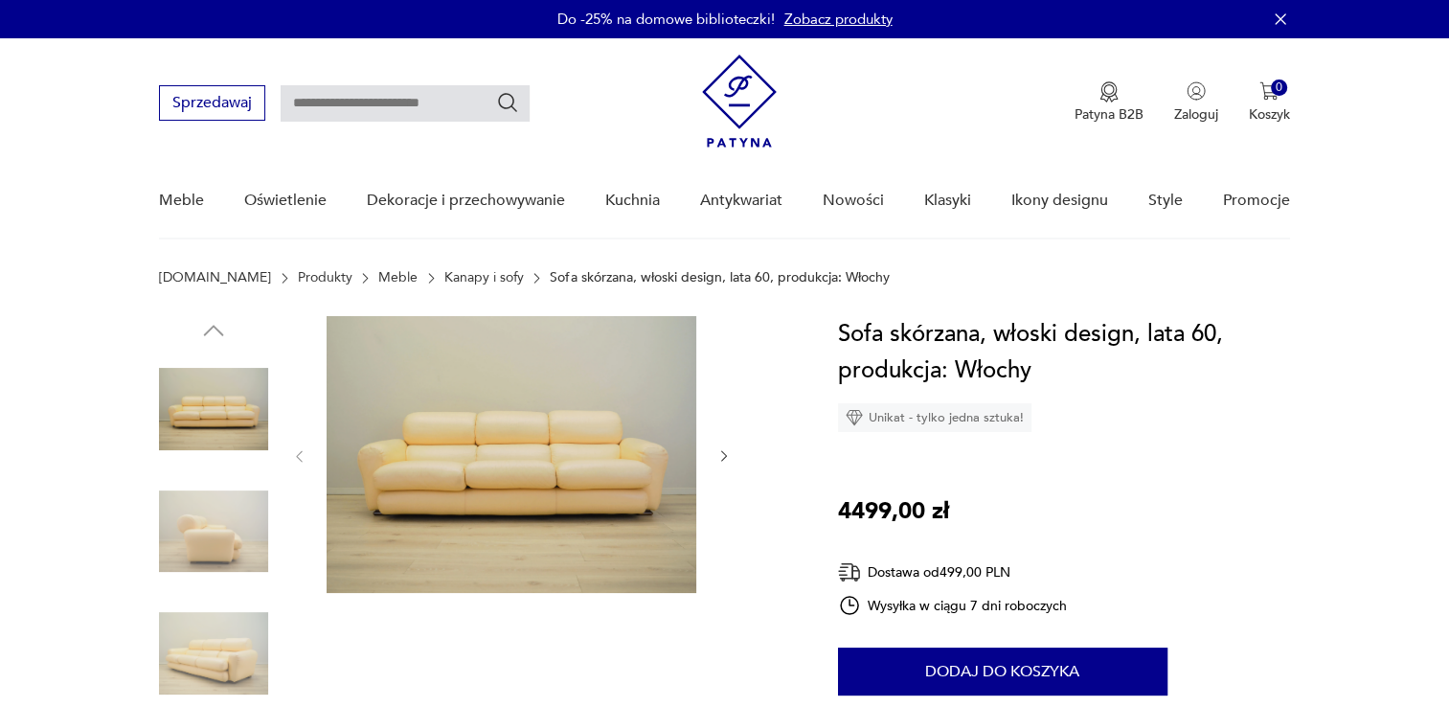
click at [718, 456] on icon "button" at bounding box center [725, 456] width 16 height 16
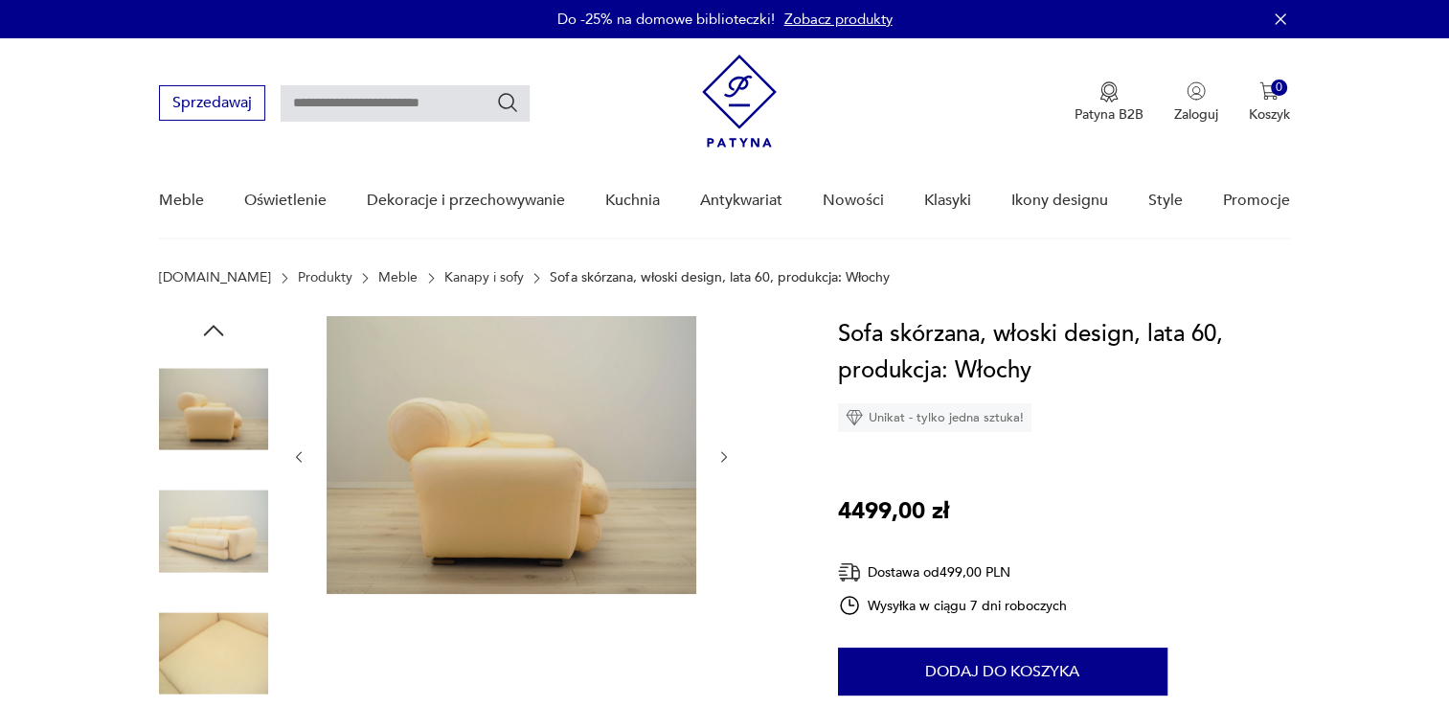
click at [718, 456] on icon "button" at bounding box center [725, 457] width 16 height 16
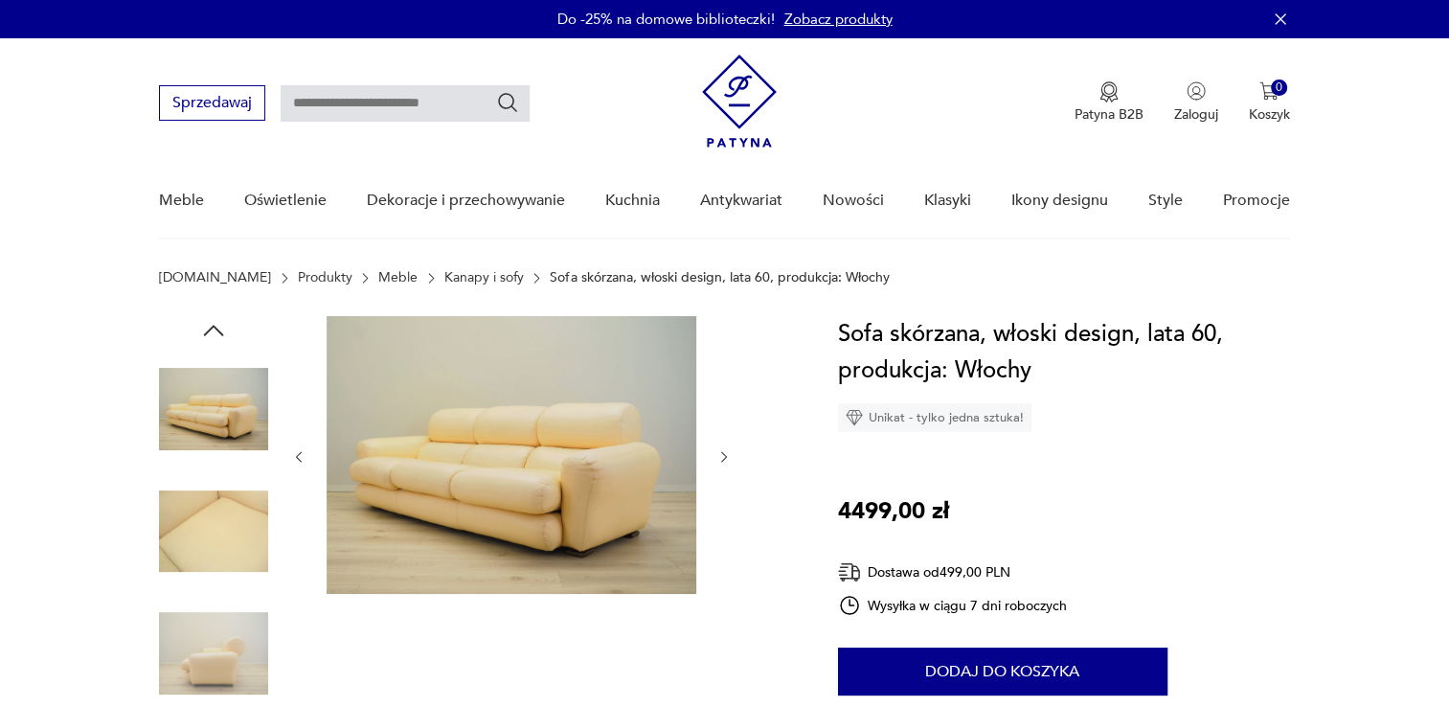
click at [718, 456] on icon "button" at bounding box center [725, 457] width 16 height 16
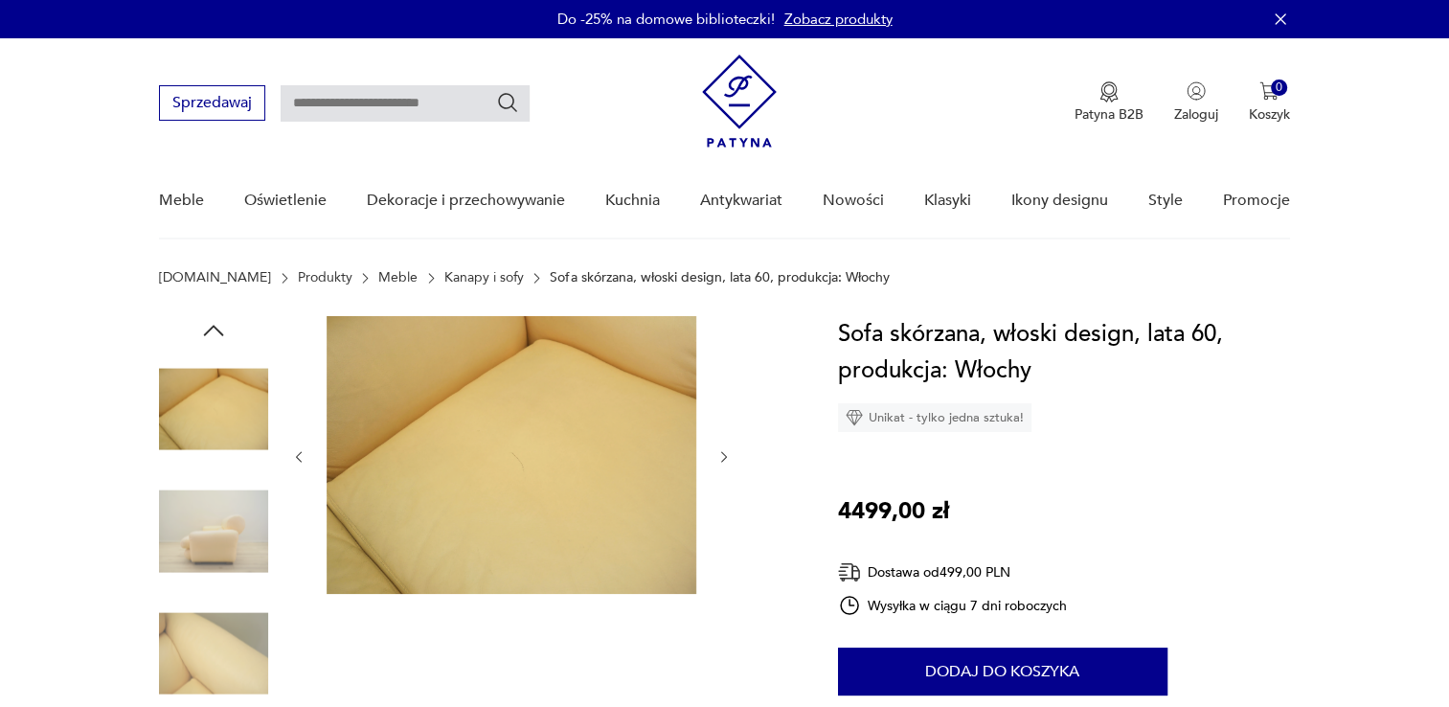
click at [718, 456] on icon "button" at bounding box center [725, 457] width 16 height 16
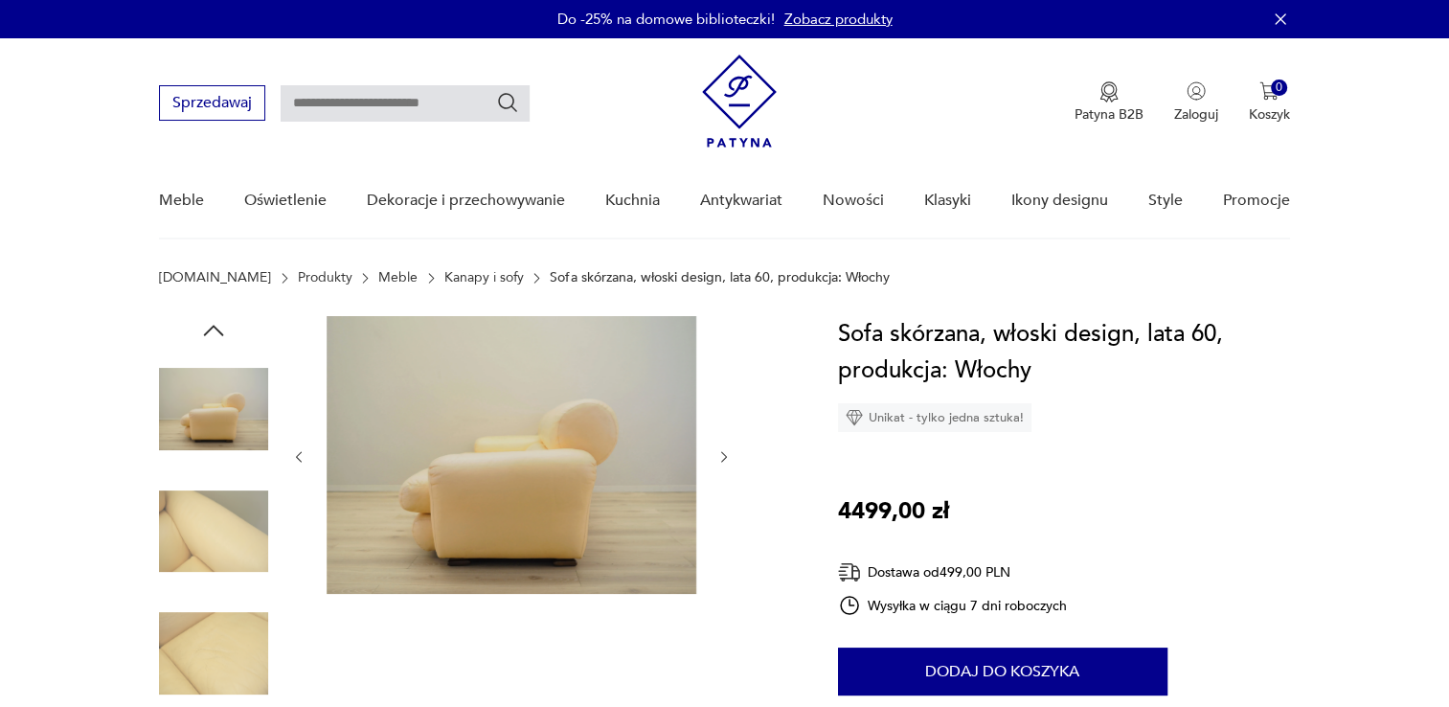
click at [718, 456] on icon "button" at bounding box center [725, 457] width 16 height 16
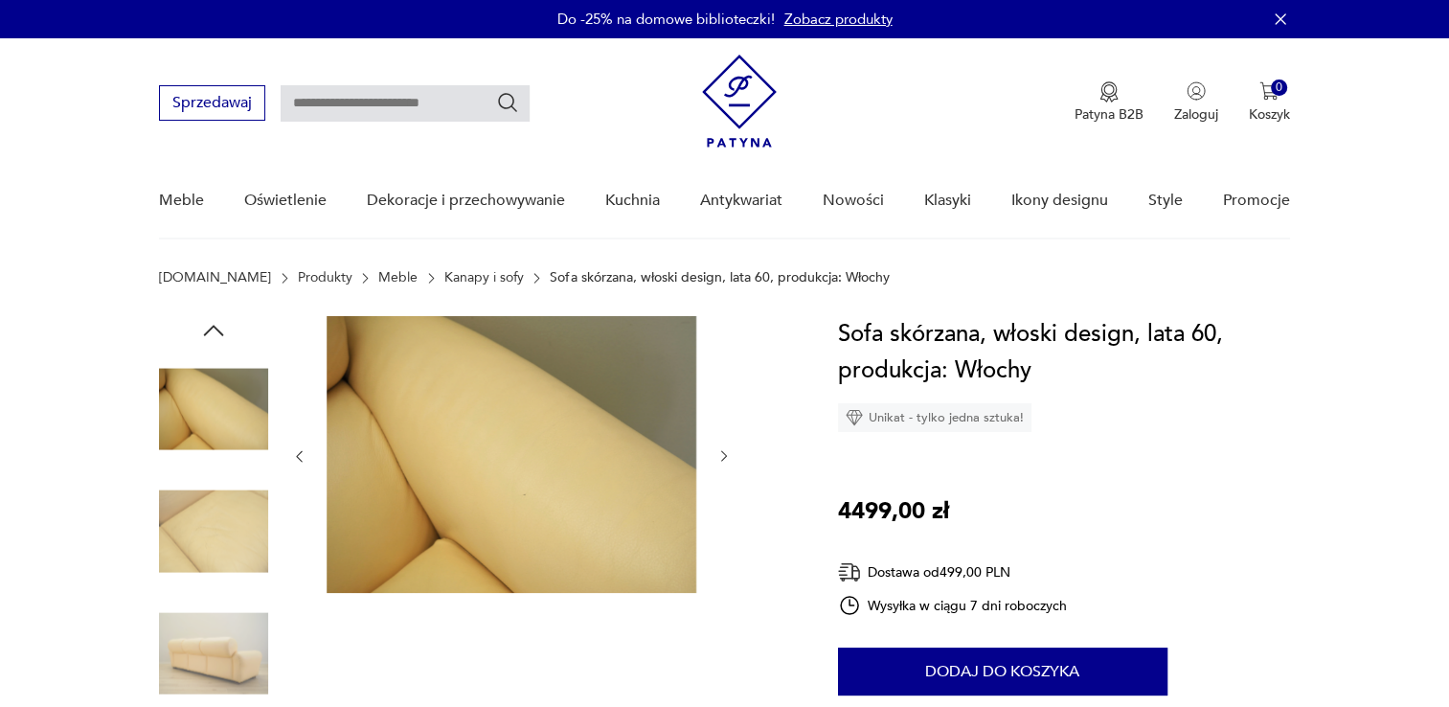
click at [718, 456] on icon "button" at bounding box center [725, 456] width 16 height 16
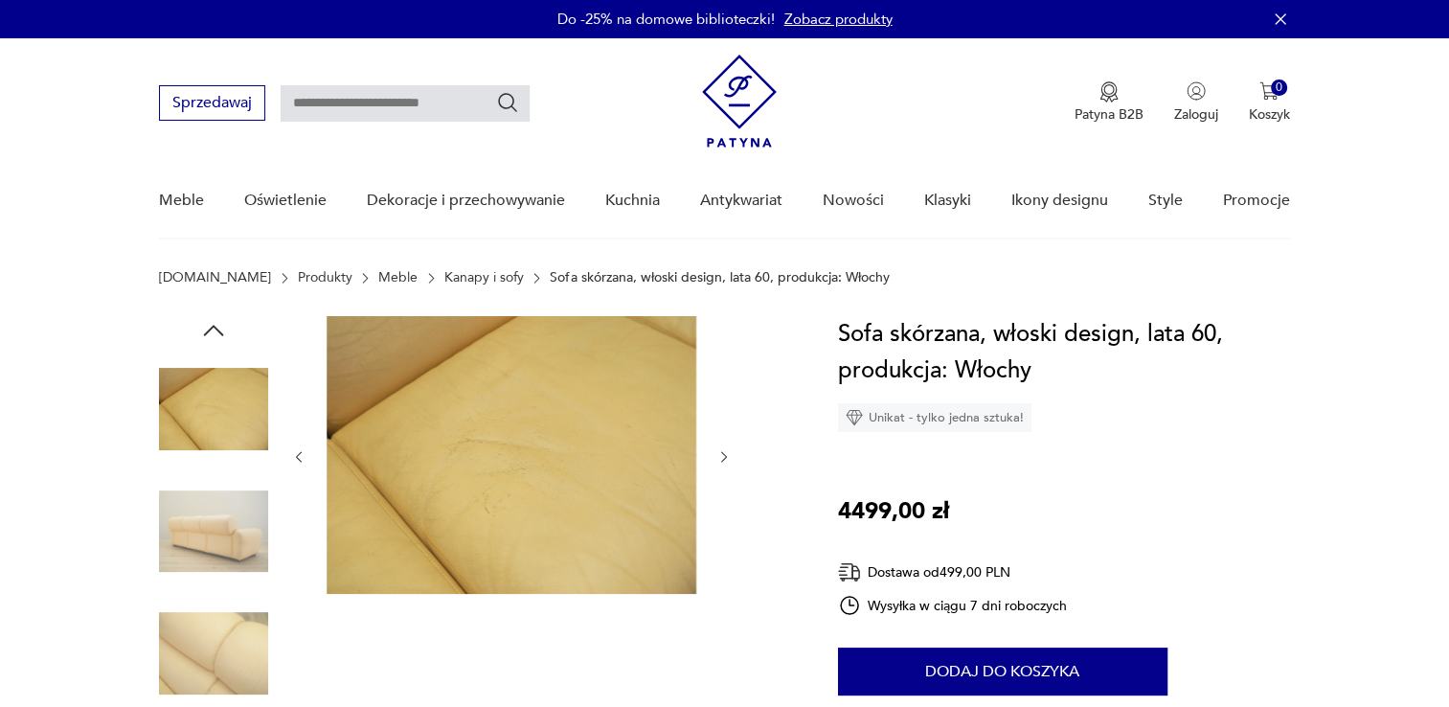
click at [718, 456] on icon "button" at bounding box center [725, 457] width 16 height 16
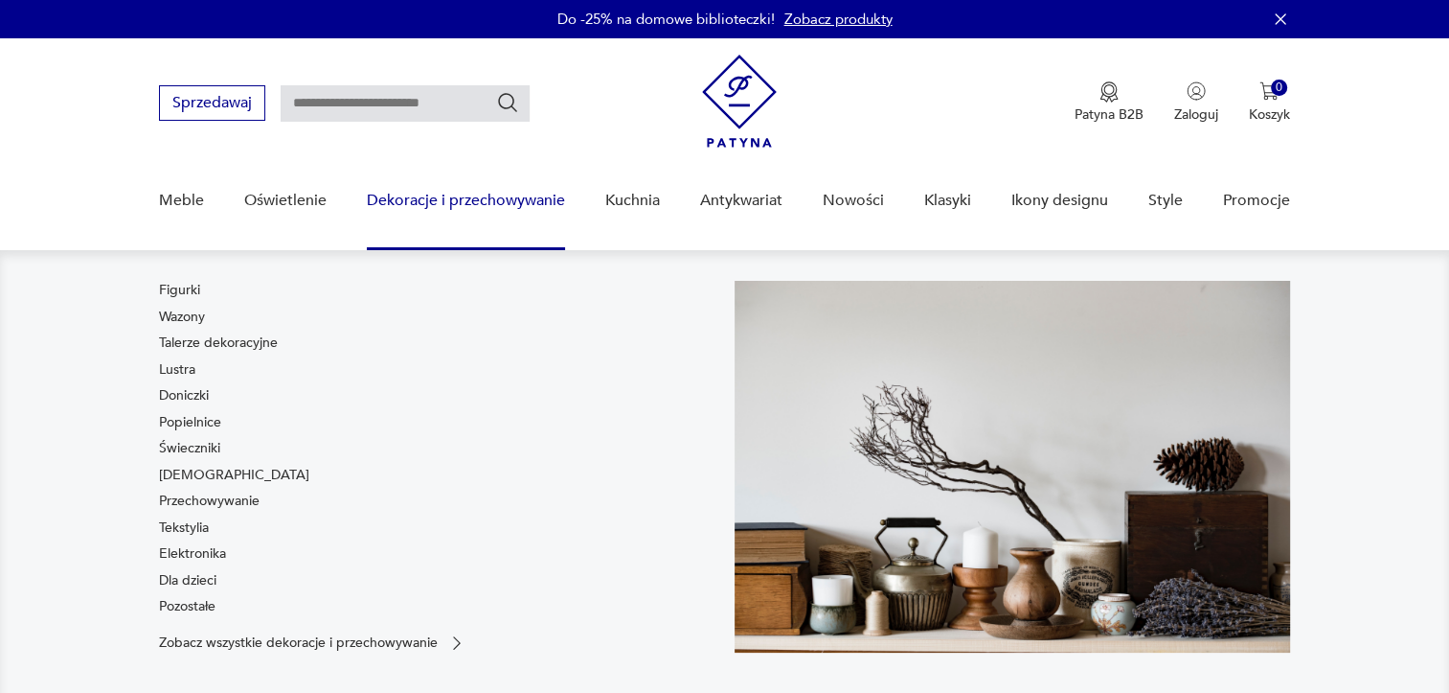
click at [420, 211] on link "Dekoracje i przechowywanie" at bounding box center [466, 201] width 198 height 74
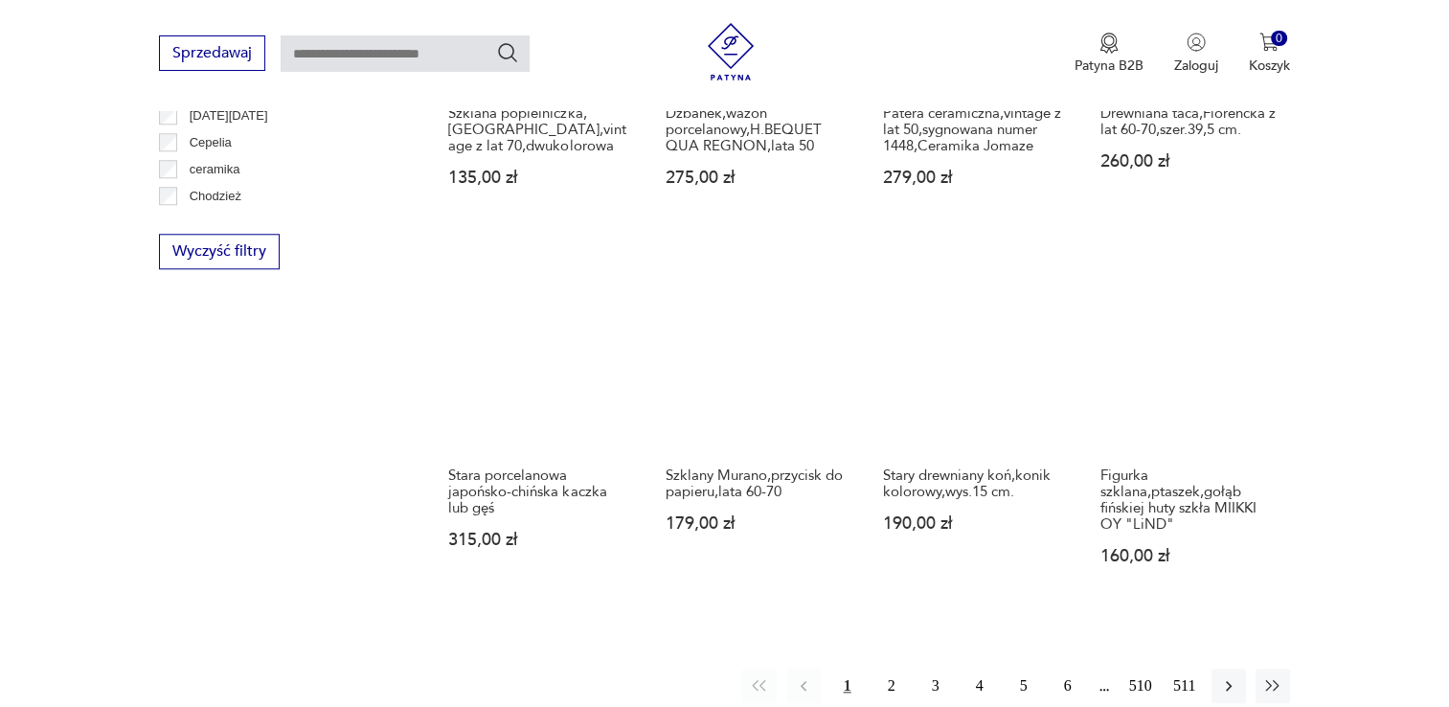
scroll to position [2061, 0]
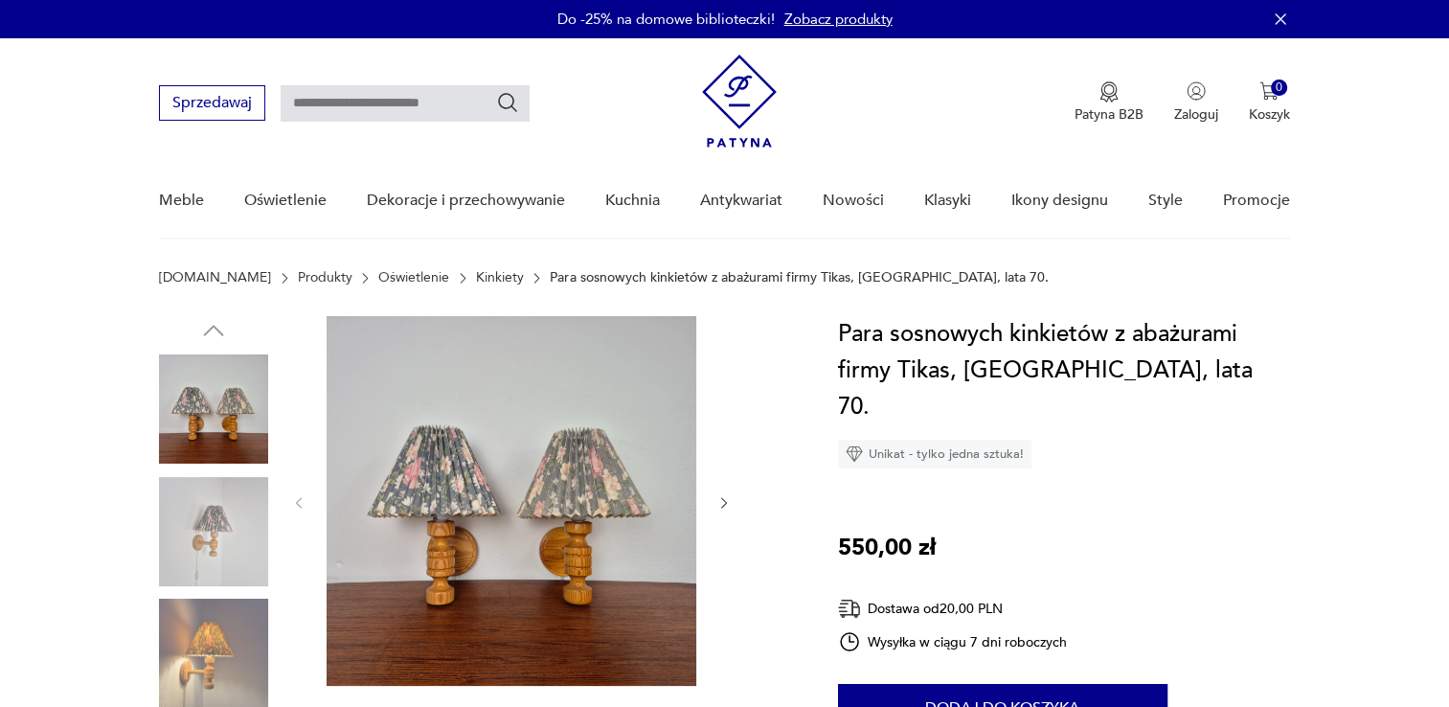
click at [244, 526] on img at bounding box center [213, 531] width 109 height 109
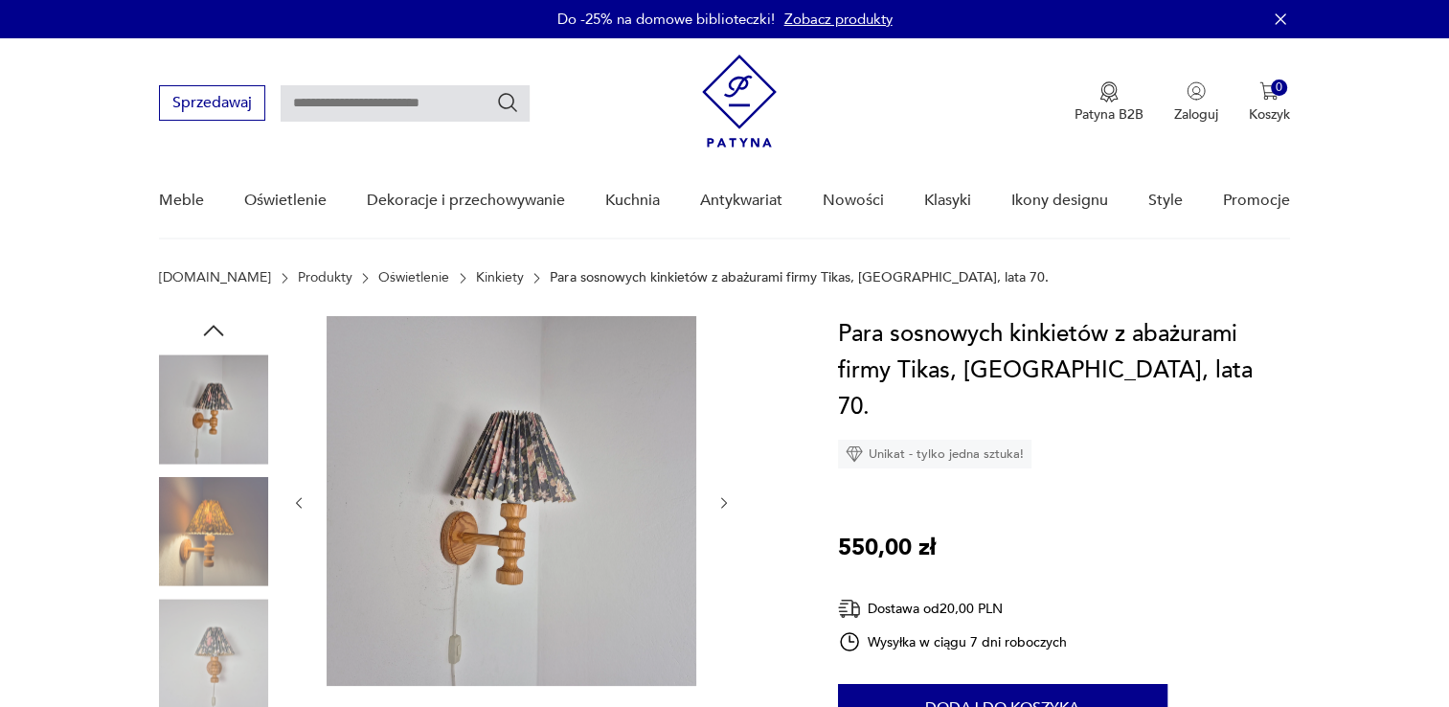
click at [234, 562] on img at bounding box center [213, 531] width 109 height 109
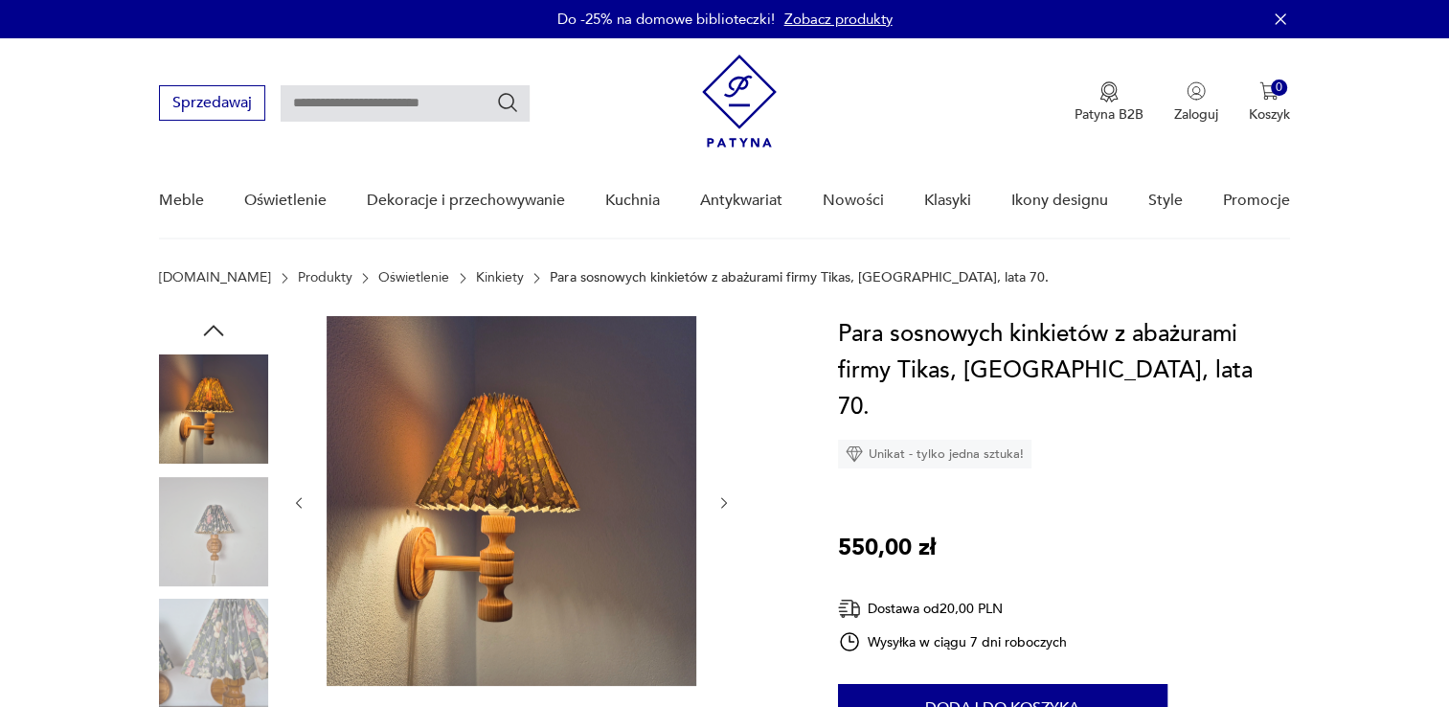
click at [221, 626] on img at bounding box center [213, 653] width 109 height 109
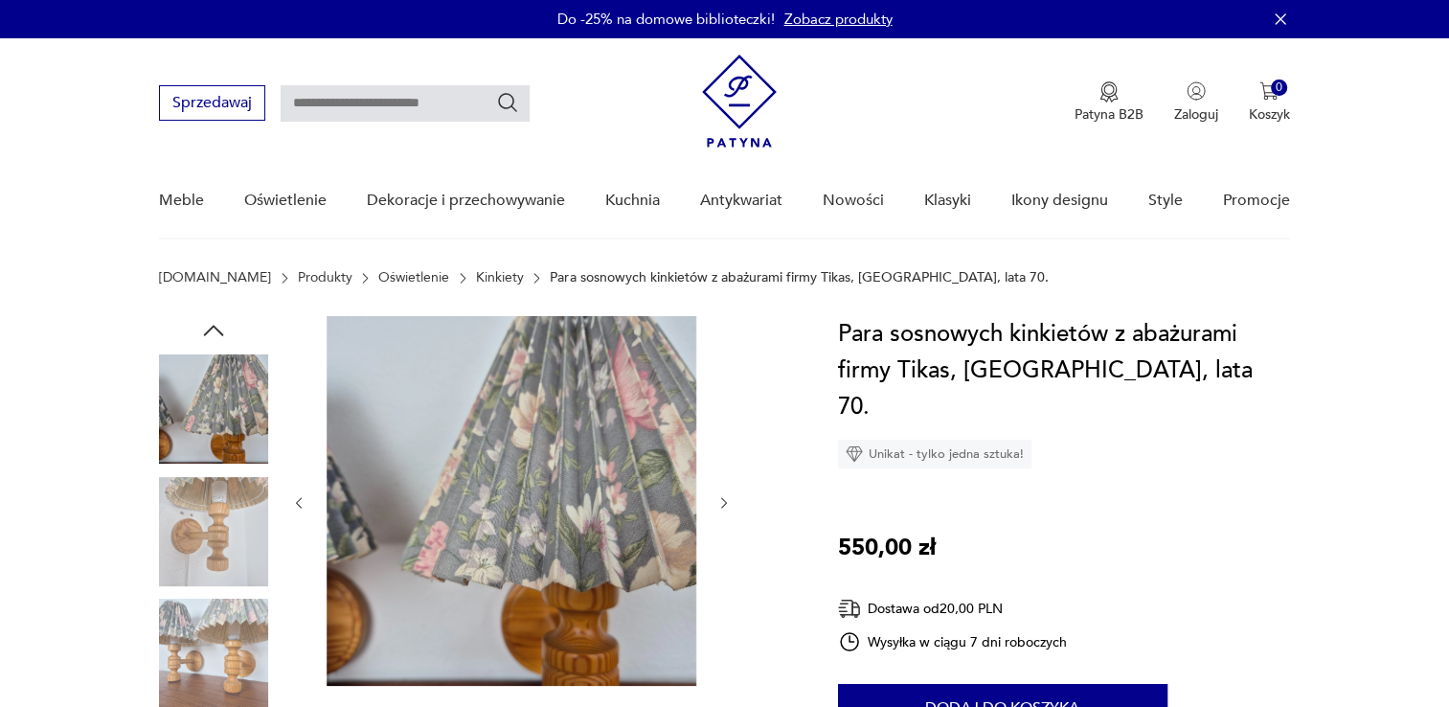
click at [218, 659] on img at bounding box center [213, 653] width 109 height 109
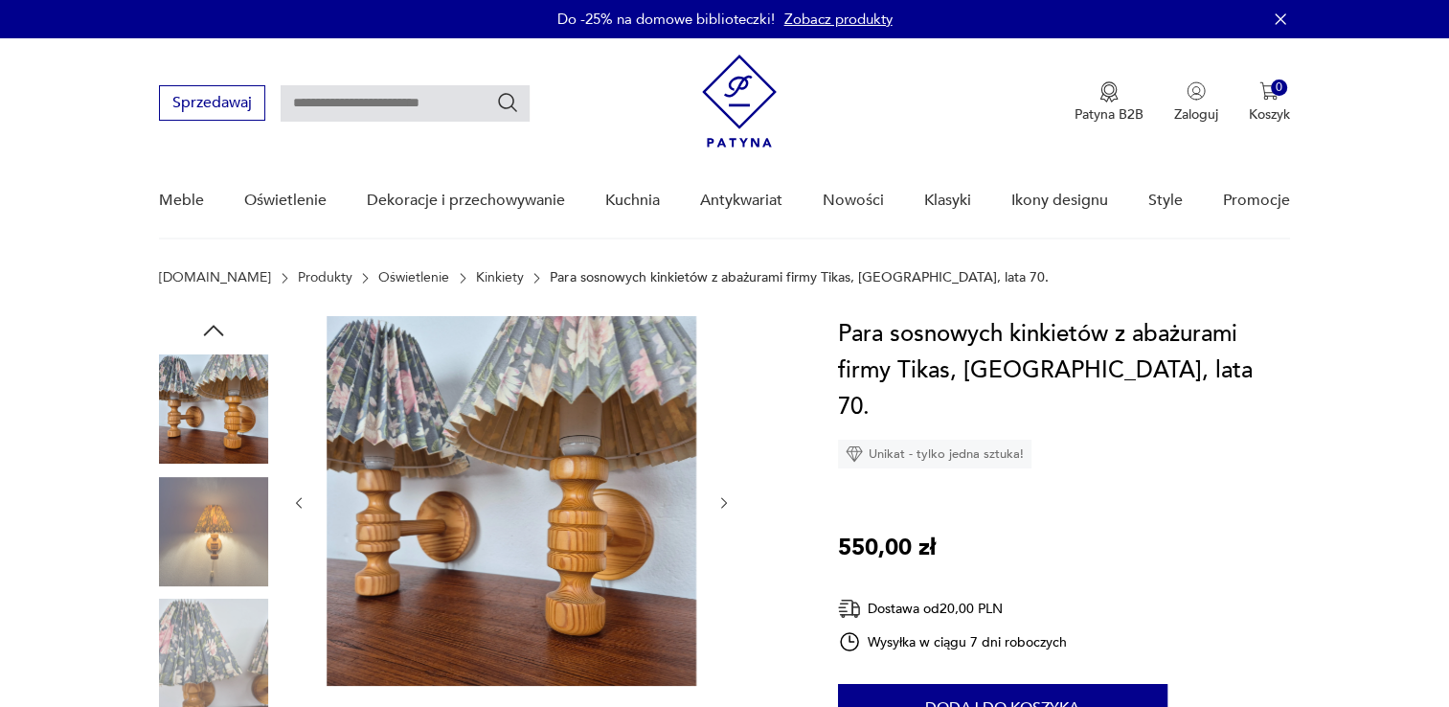
click at [223, 649] on img at bounding box center [213, 653] width 109 height 109
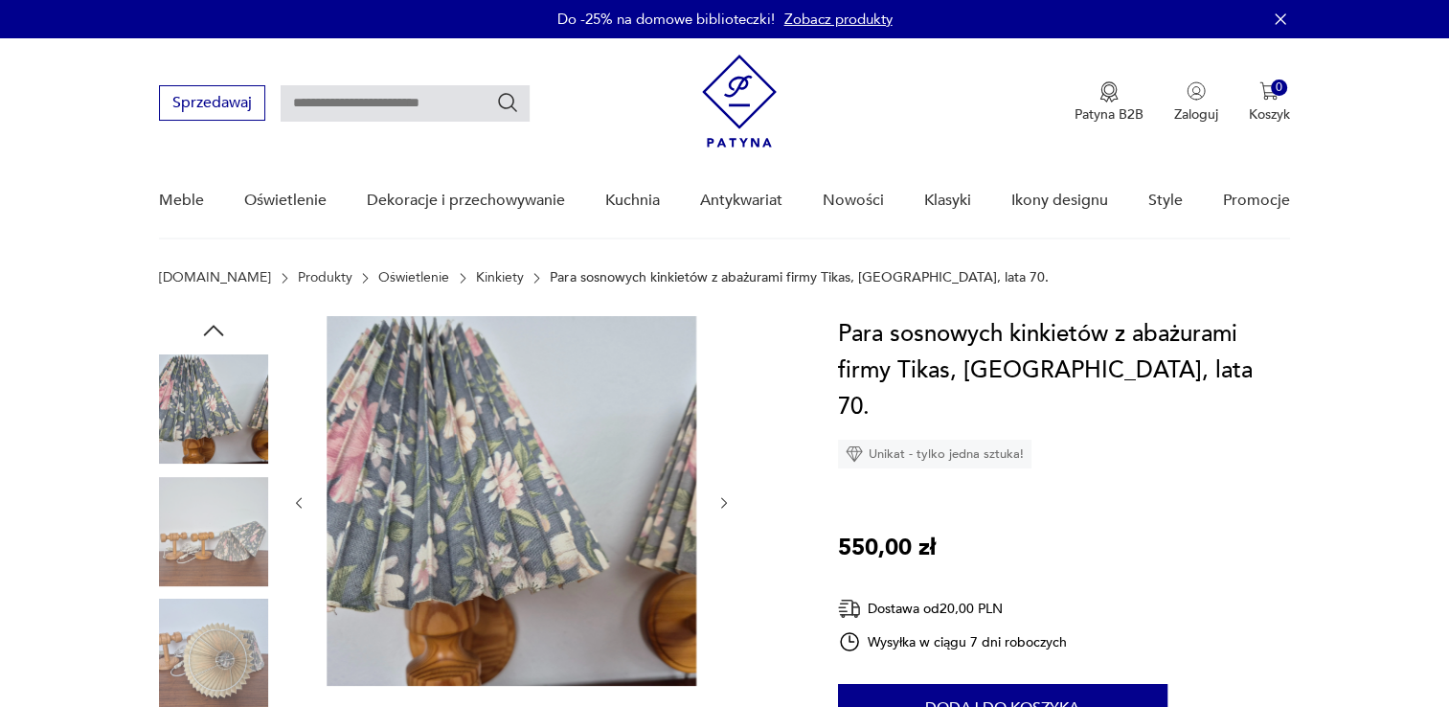
click at [223, 649] on img at bounding box center [213, 653] width 109 height 109
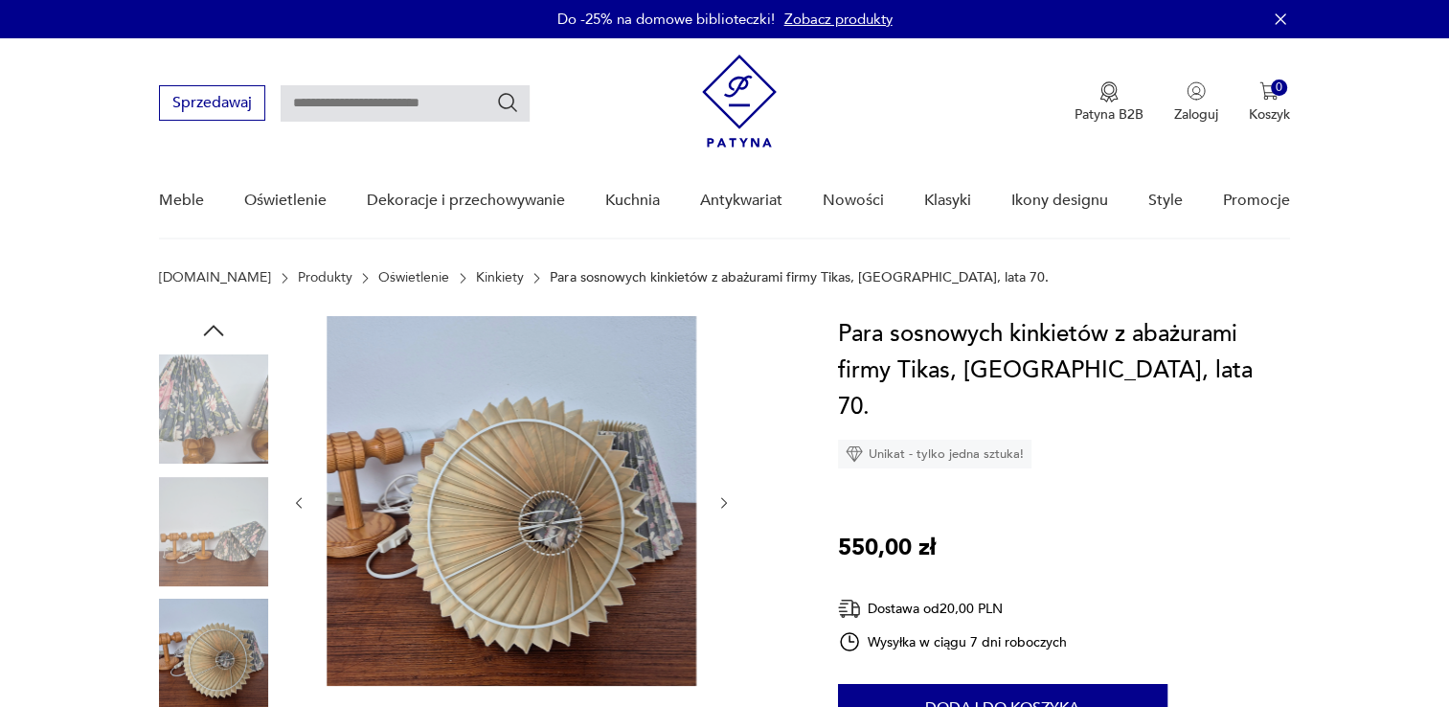
click at [223, 649] on img at bounding box center [213, 653] width 109 height 109
click at [238, 406] on img at bounding box center [213, 408] width 109 height 109
